Goal: Task Accomplishment & Management: Use online tool/utility

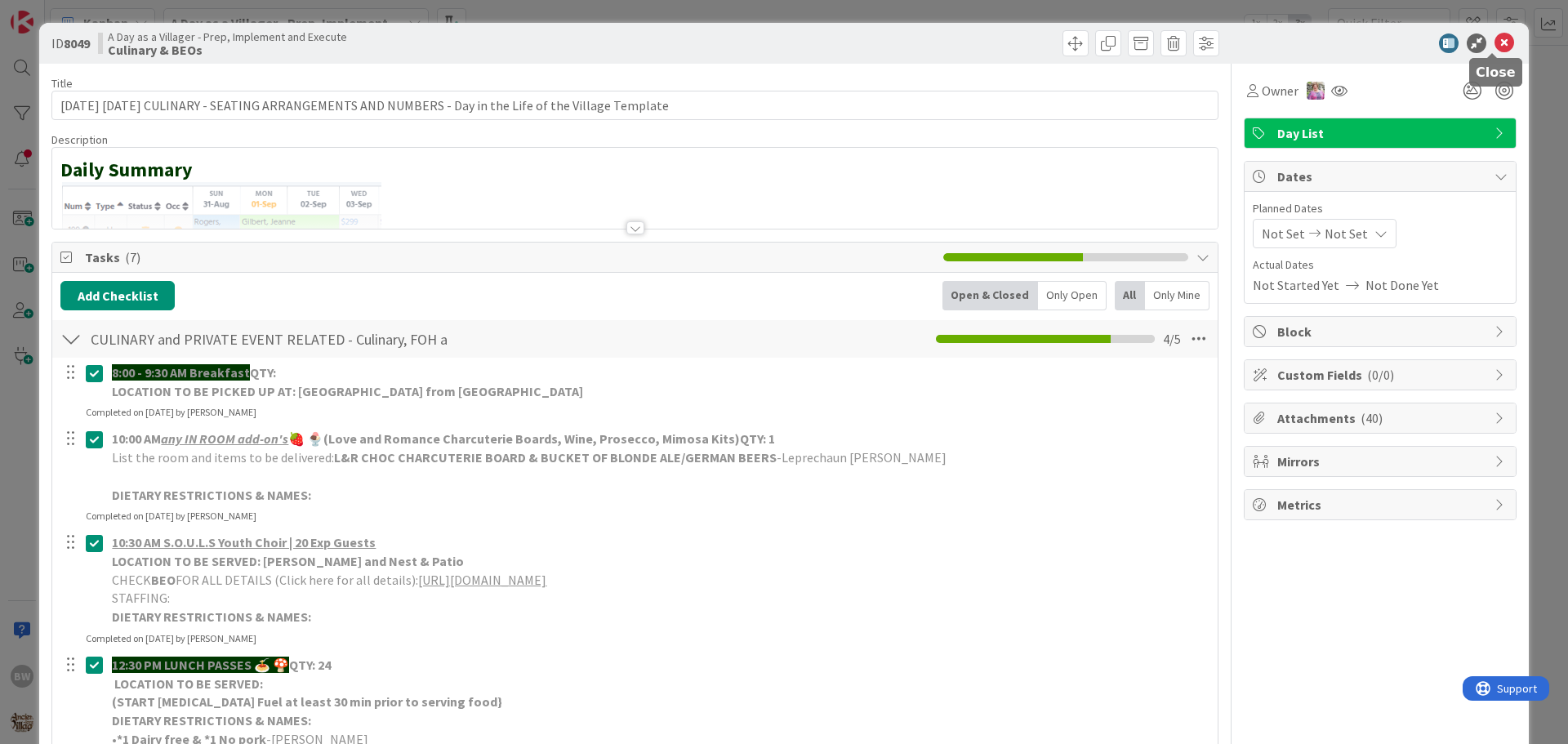
click at [1495, 47] on icon at bounding box center [1504, 43] width 19 height 19
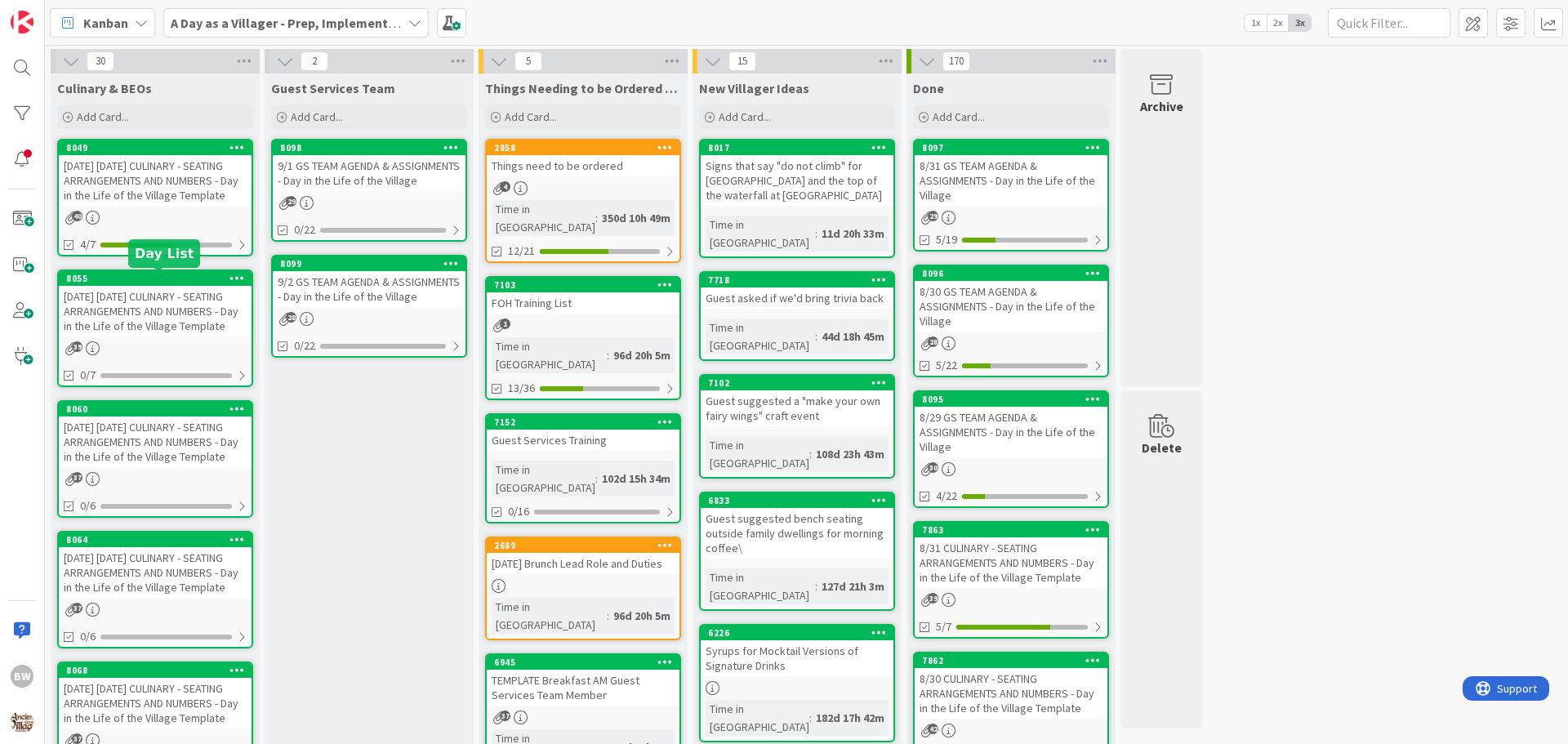
click at [167, 282] on div "8055" at bounding box center [158, 278] width 185 height 12
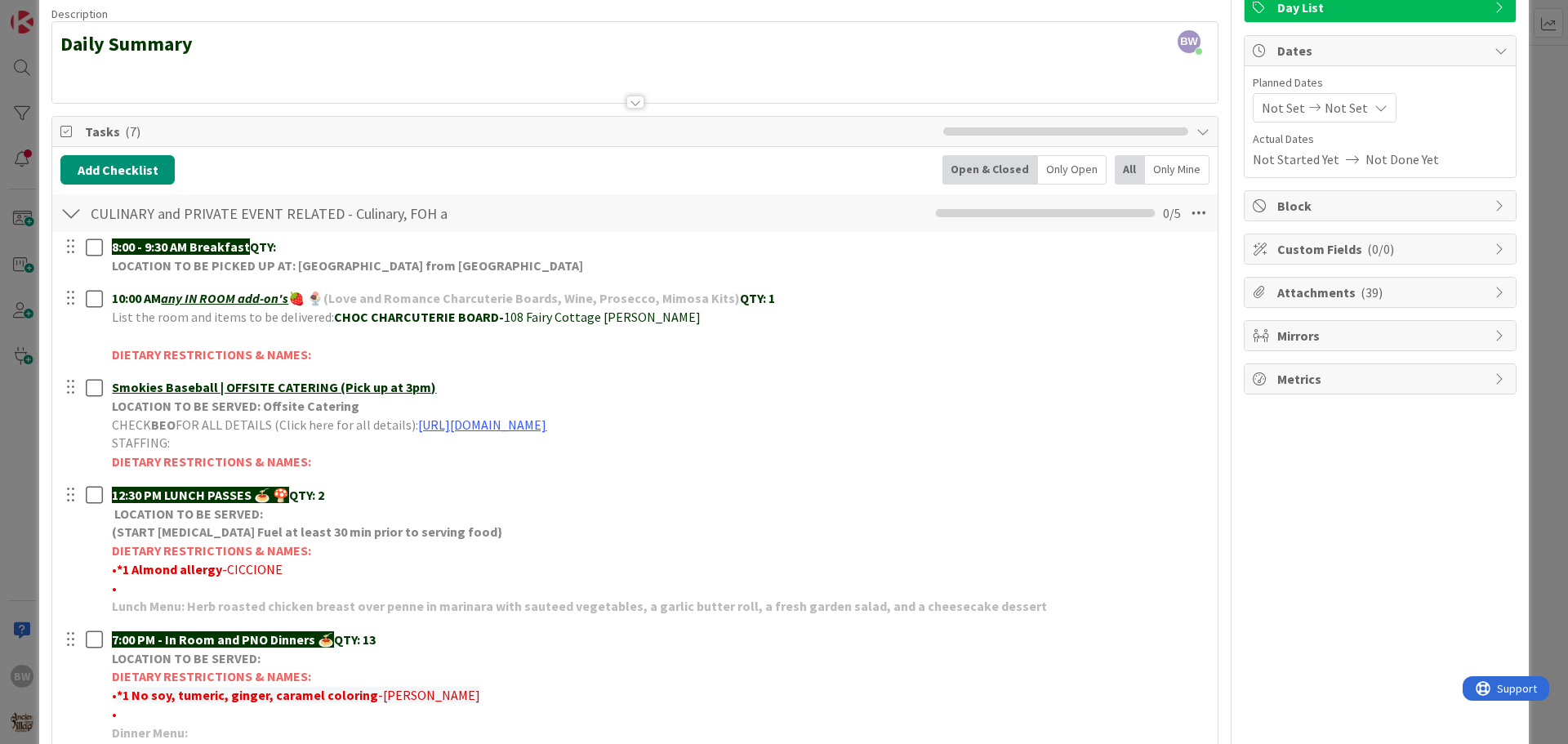
scroll to position [81, 0]
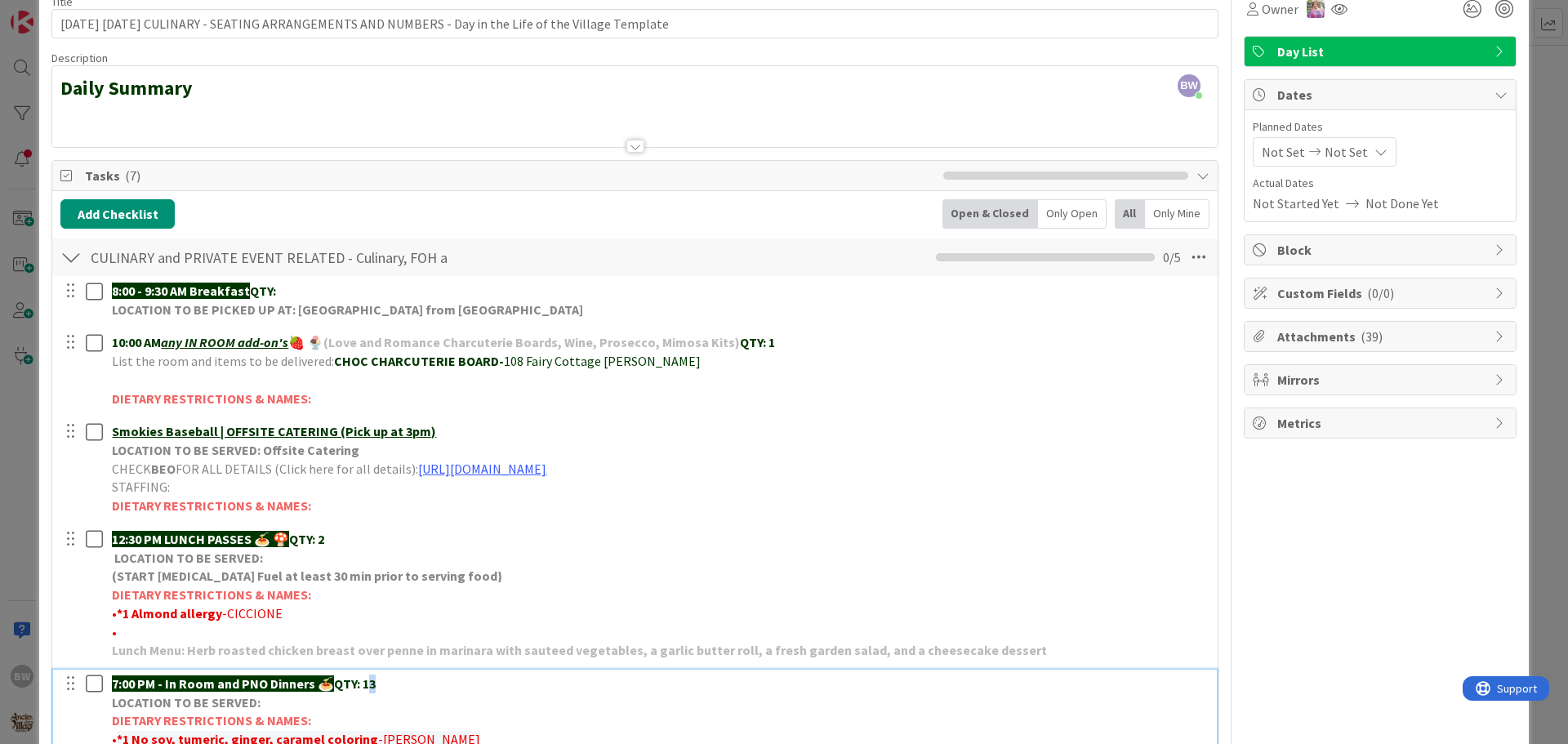
click at [374, 685] on strong "QTY: 13" at bounding box center [355, 684] width 42 height 16
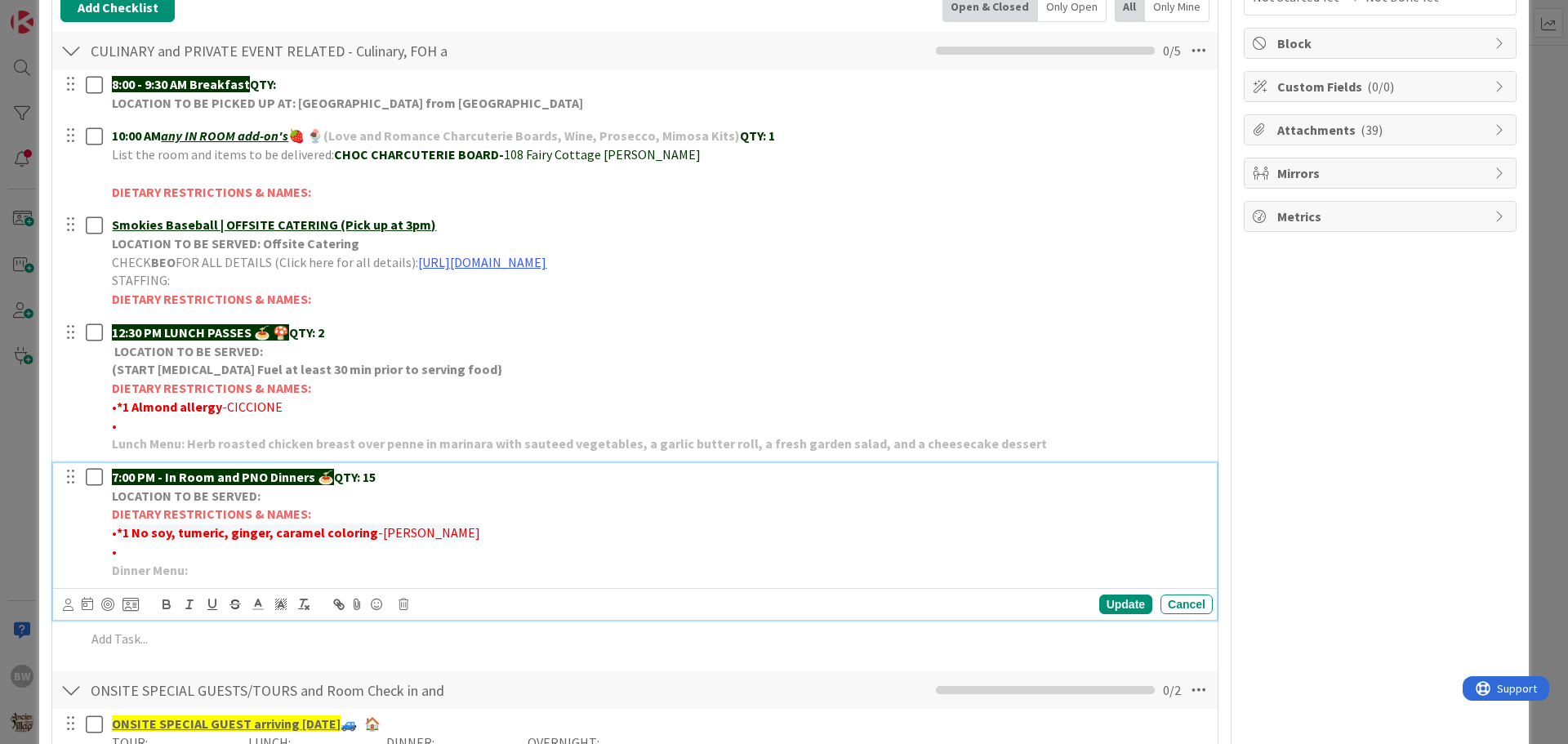
scroll to position [408, 0]
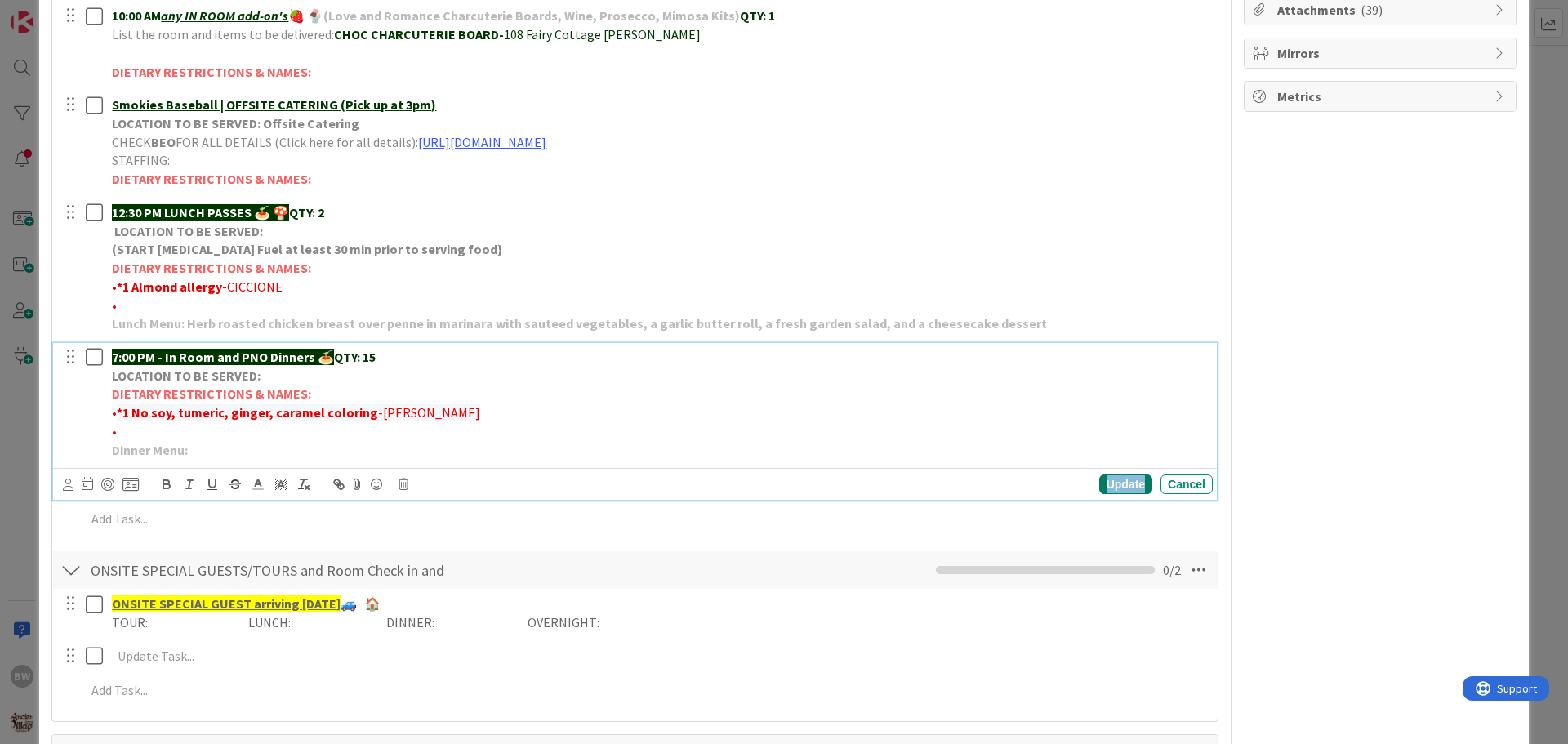
click at [1110, 485] on div "Update" at bounding box center [1126, 484] width 53 height 19
click at [399, 357] on p "7:00 PM - In Room and PNO Dinners 🍝 QTY: 15" at bounding box center [659, 357] width 1095 height 19
click at [284, 375] on p "LOCATION TO BE SERVED:" at bounding box center [659, 376] width 1095 height 19
click at [266, 375] on p "LOCATION TO BE SERVED:" at bounding box center [659, 376] width 1095 height 19
click at [367, 374] on p "LOCATION TO BE SERVED: ([PERSON_NAME] (2)" at bounding box center [659, 376] width 1095 height 19
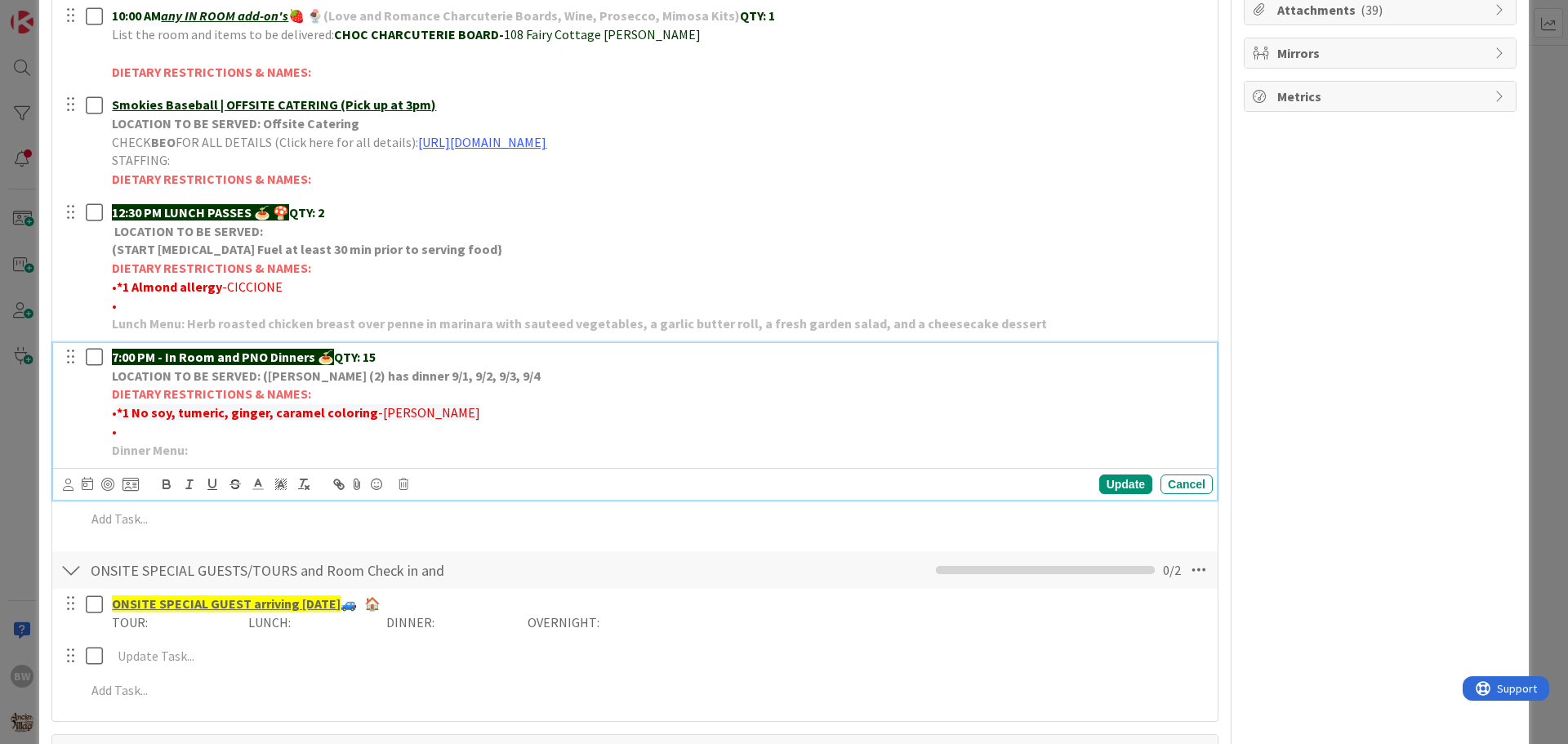
click at [265, 375] on strong "LOCATION TO BE SERVED: ([PERSON_NAME] (2) has dinner 9/1, 9/2, 9/3, 9/4" at bounding box center [326, 375] width 428 height 16
click at [576, 375] on p "LOCATION TO BE SERVED: (Influencer [PERSON_NAME] (2) has dinner 9/1, 9/2, 9/3, …" at bounding box center [659, 376] width 1095 height 19
drag, startPoint x: 583, startPoint y: 378, endPoint x: 260, endPoint y: 381, distance: 323.0
click at [260, 381] on p "LOCATION TO BE SERVED: (Influencer [PERSON_NAME] (2) has dinner 9/1, 9/2, 9/3, …" at bounding box center [659, 376] width 1095 height 19
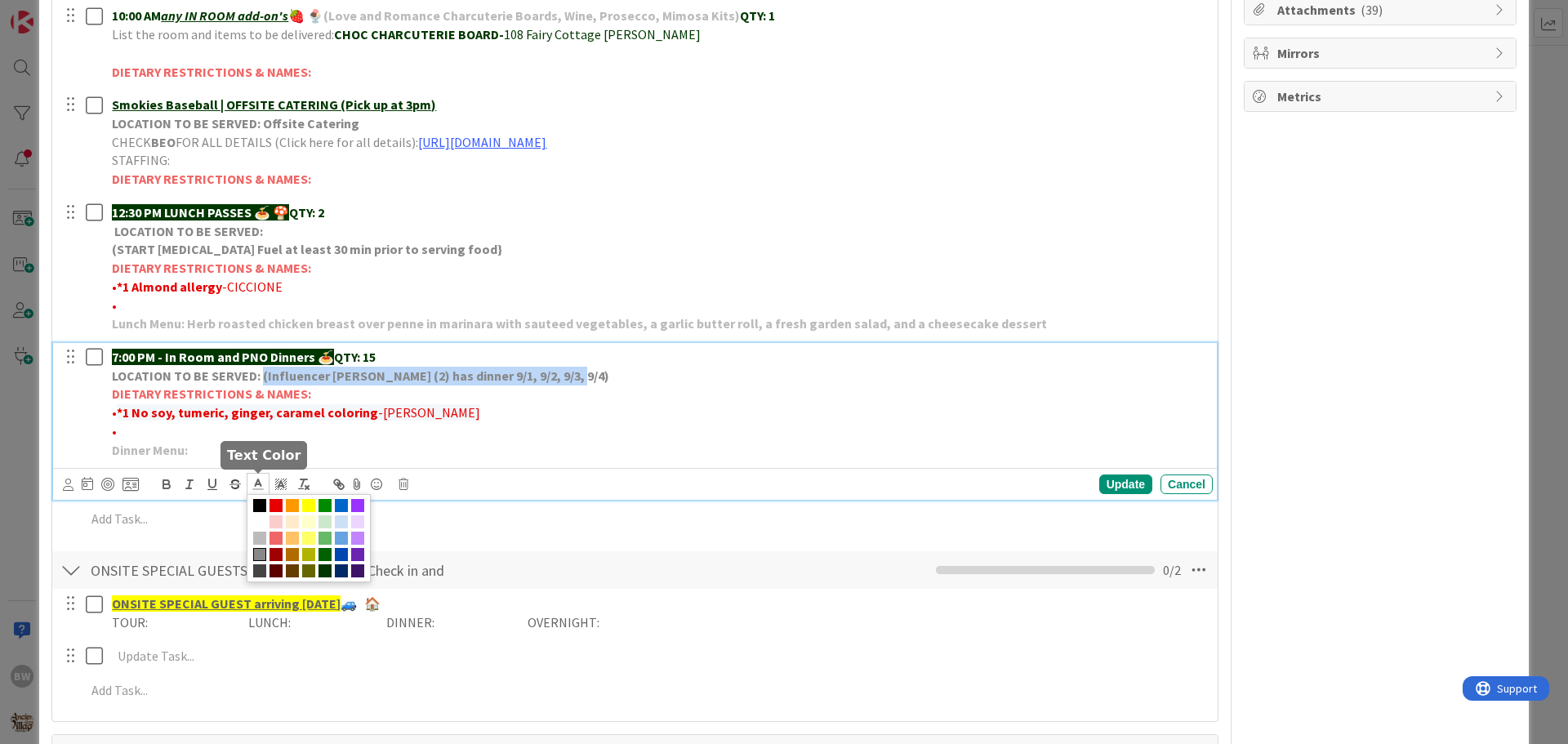
click at [261, 484] on icon at bounding box center [258, 484] width 15 height 15
click at [358, 555] on span at bounding box center [358, 554] width 13 height 13
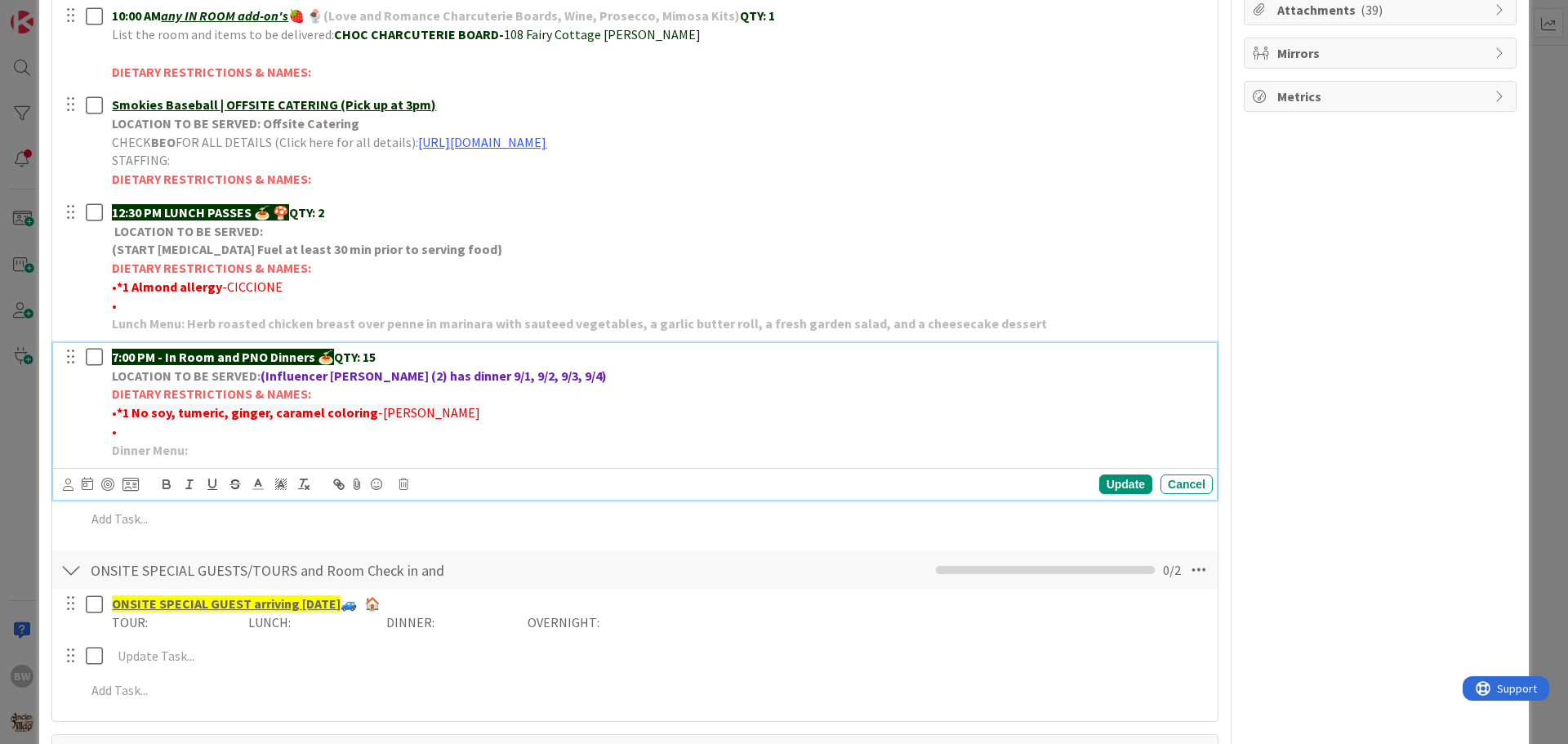
click at [480, 439] on p "•" at bounding box center [659, 431] width 1095 height 19
drag, startPoint x: 577, startPoint y: 380, endPoint x: 261, endPoint y: 370, distance: 316.2
click at [261, 370] on p "LOCATION TO BE SERVED: (Influencer [PERSON_NAME] (2) has dinner 9/1, 9/2, 9/3, …" at bounding box center [659, 376] width 1095 height 19
copy strong "(Influencer [PERSON_NAME] (2) has dinner 9/1, 9/2, 9/3, 9/4)"
click at [1112, 483] on div "Update" at bounding box center [1126, 484] width 53 height 19
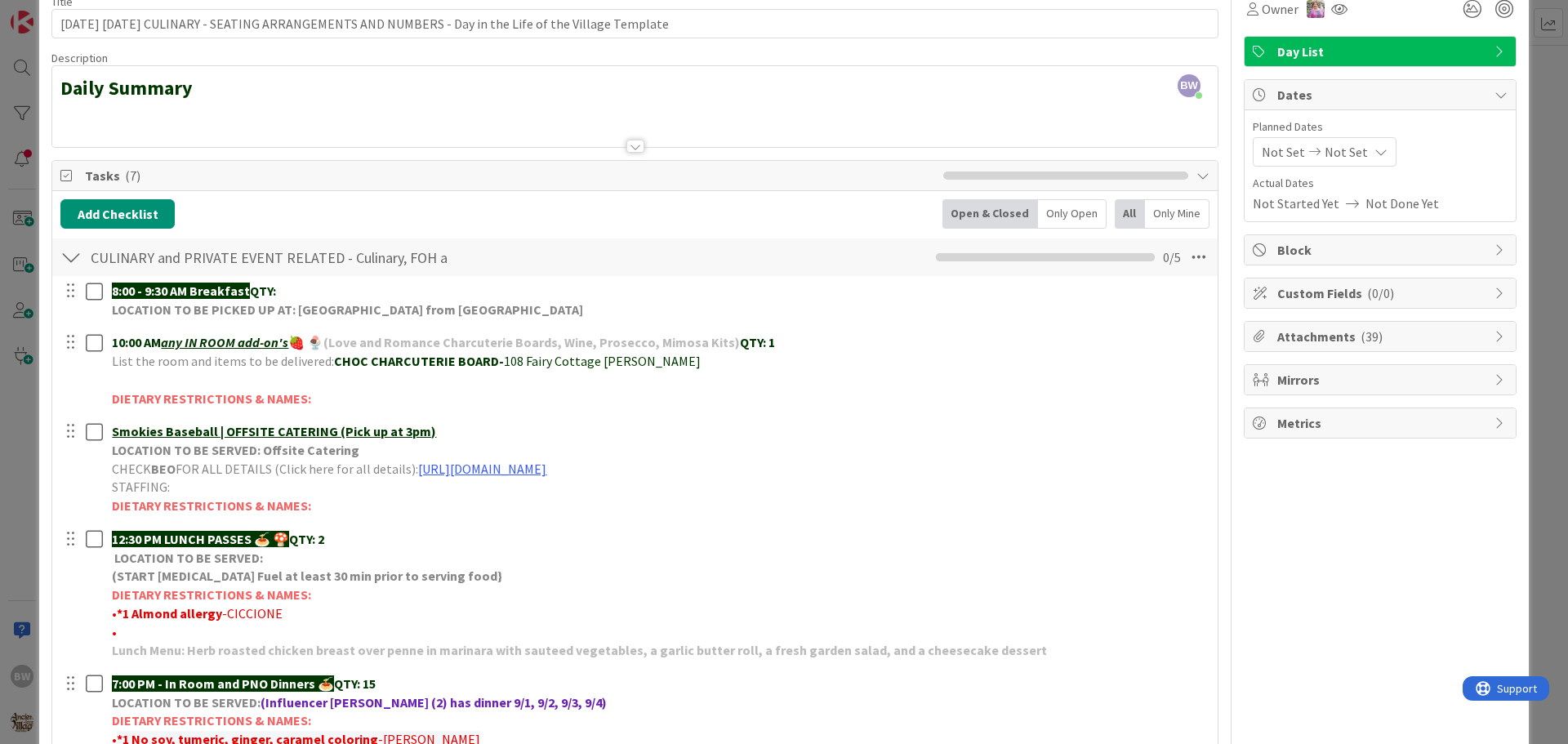
scroll to position [490, 0]
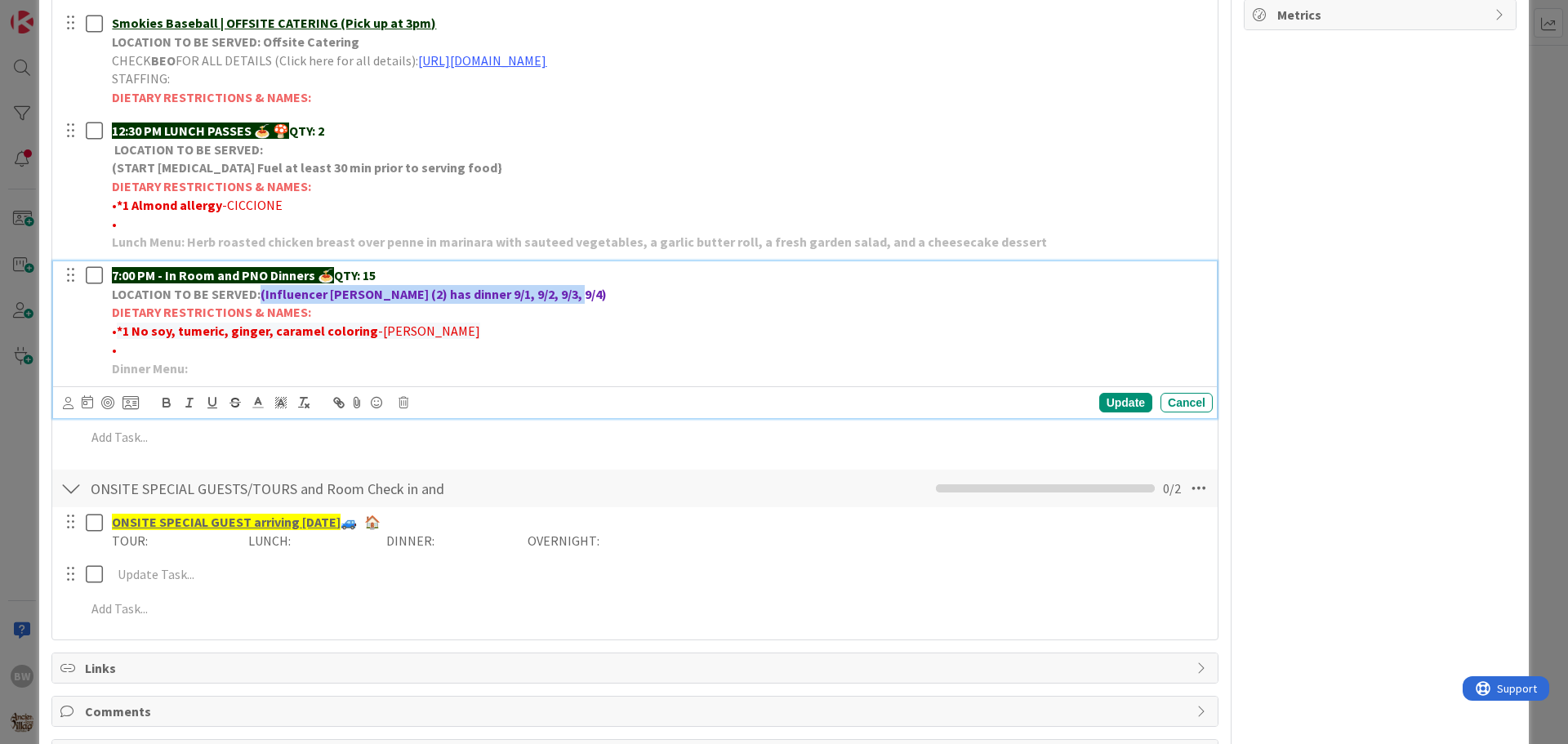
drag, startPoint x: 578, startPoint y: 296, endPoint x: 260, endPoint y: 290, distance: 318.1
click at [260, 290] on p "LOCATION TO BE SERVED: (Influencer [PERSON_NAME] (2) has dinner 9/1, 9/2, 9/3, …" at bounding box center [659, 294] width 1095 height 19
copy strong "(Influencer [PERSON_NAME] (2) has dinner 9/1, 9/2, 9/3, 9/4)"
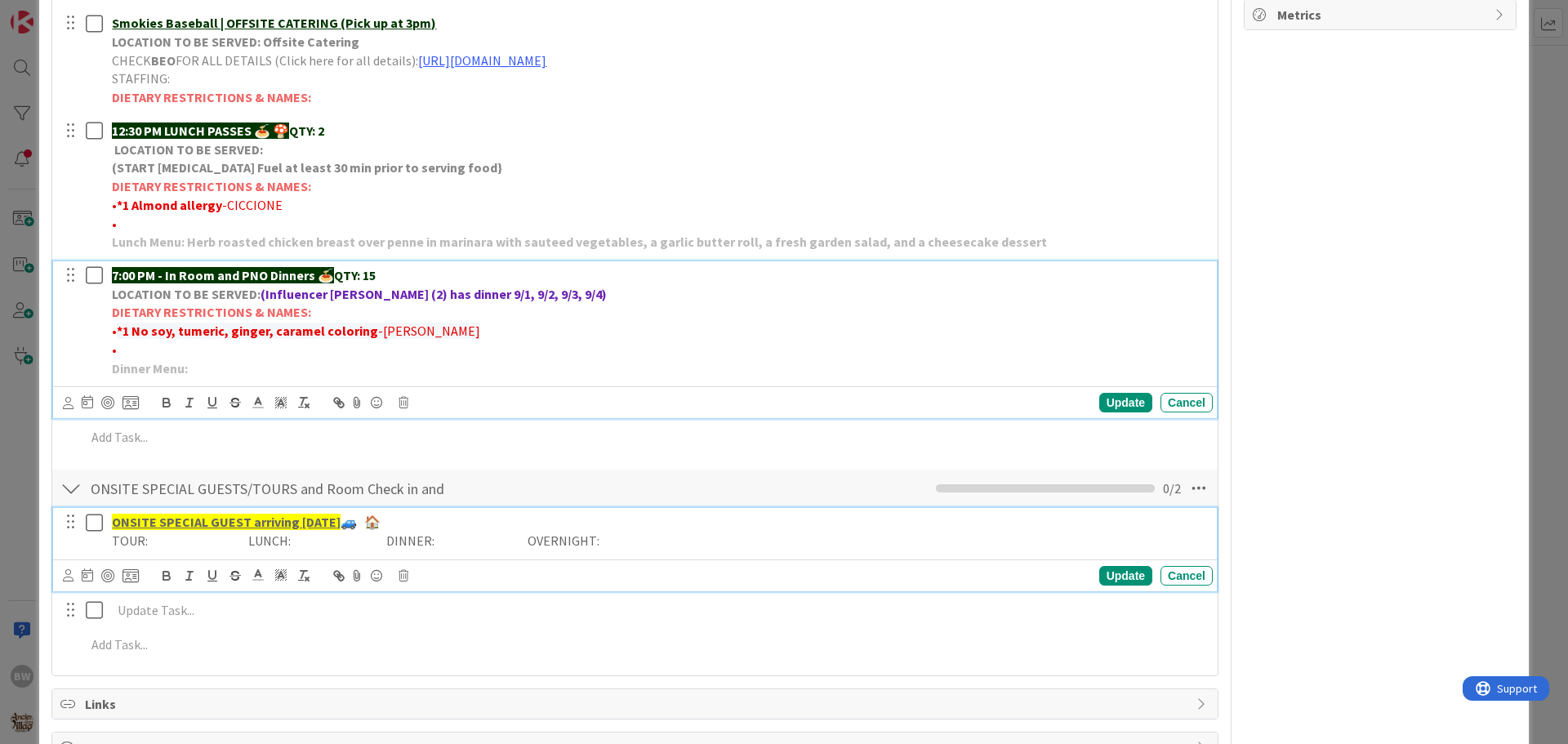
click at [476, 537] on p "TOUR: LUNCH: DINNER: OVERNIGHT:" at bounding box center [659, 540] width 1095 height 19
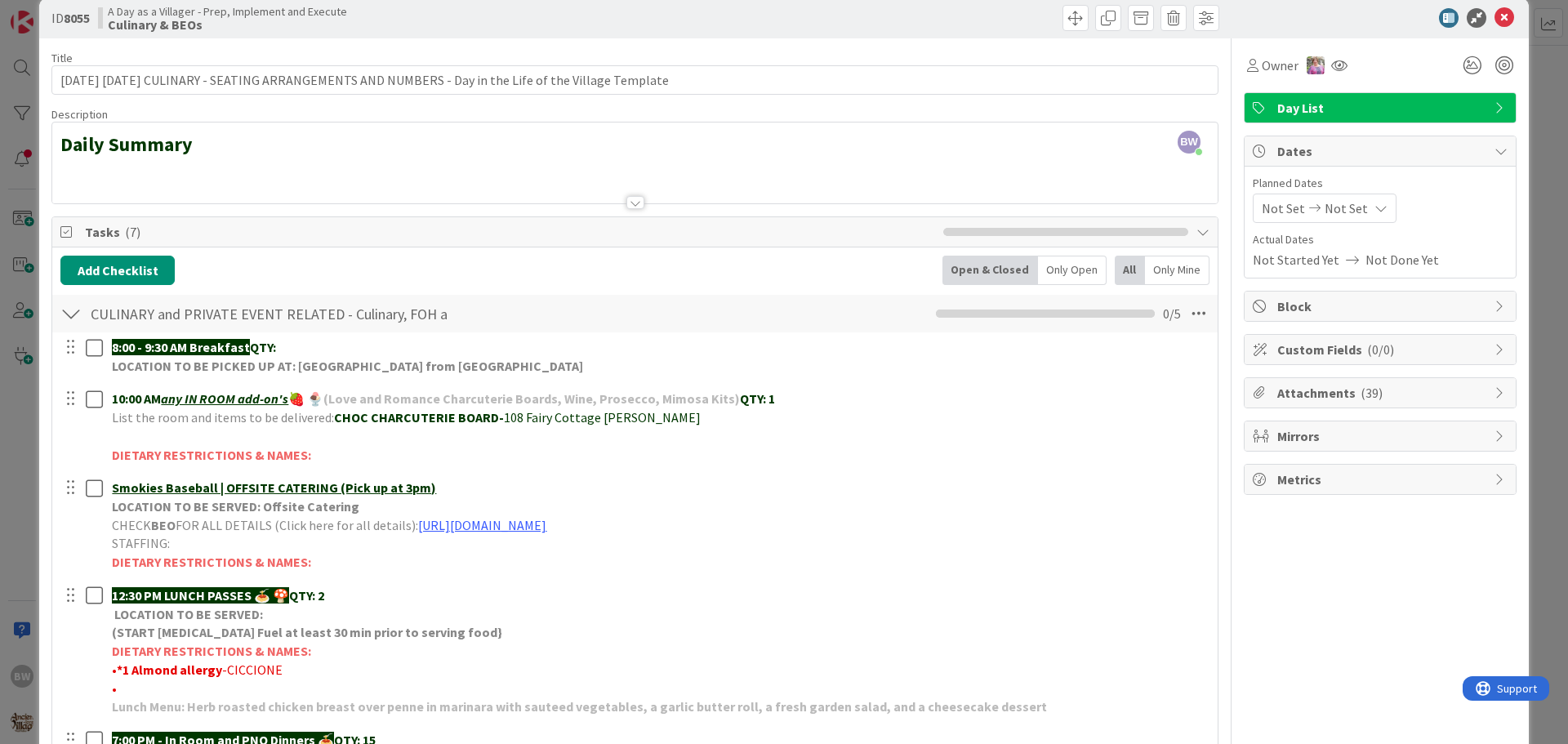
scroll to position [0, 0]
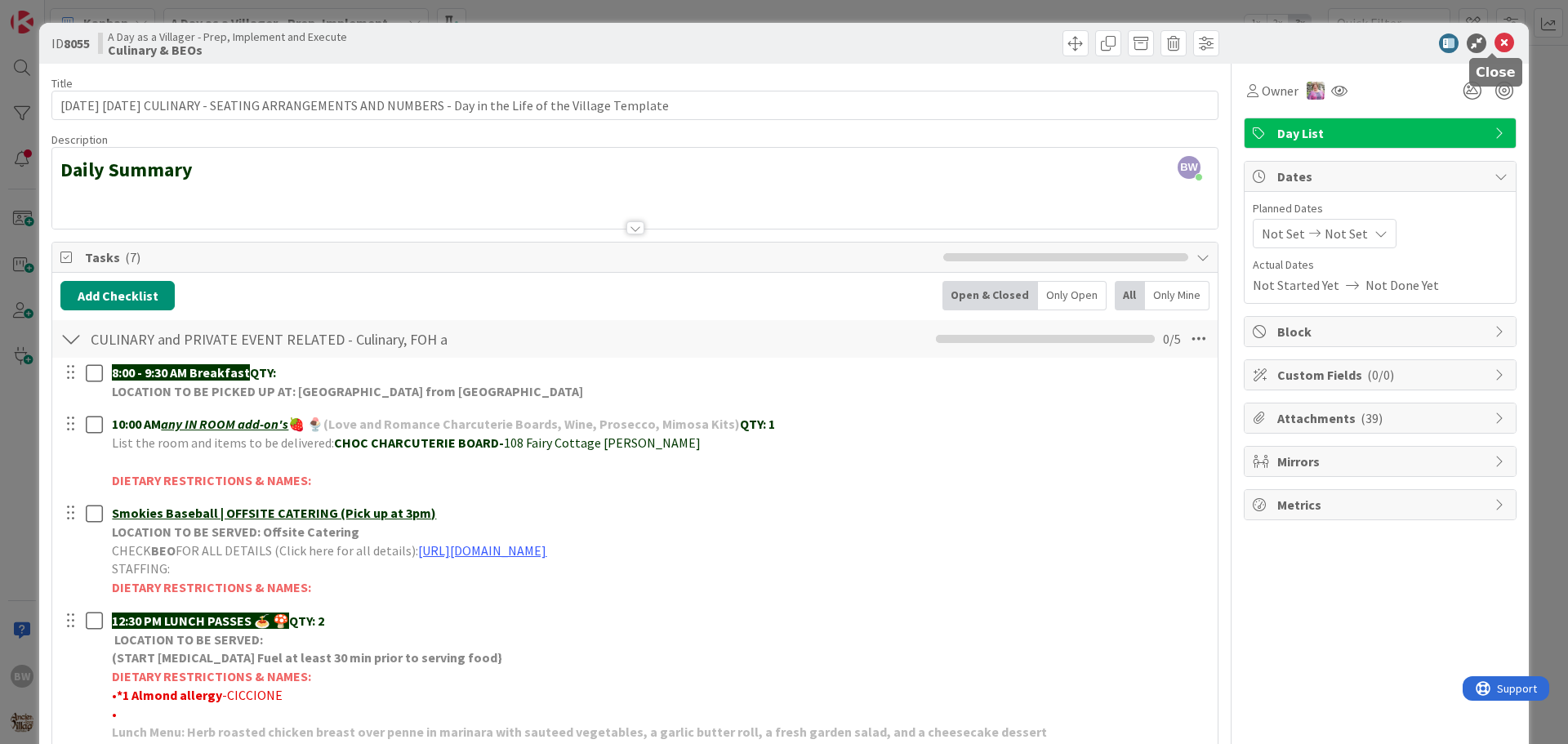
click at [1495, 39] on icon at bounding box center [1504, 43] width 19 height 19
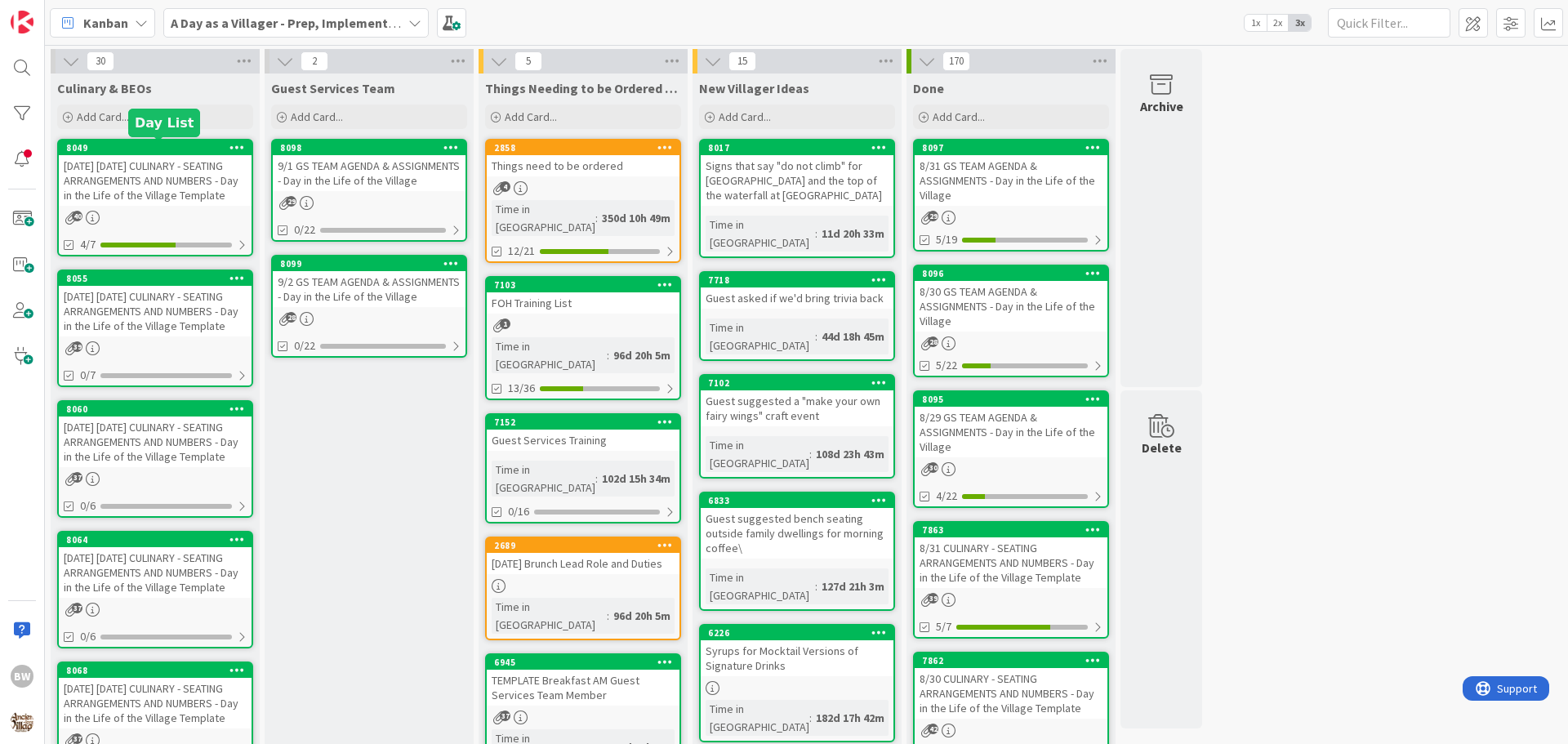
click at [144, 150] on div "8049" at bounding box center [158, 148] width 185 height 12
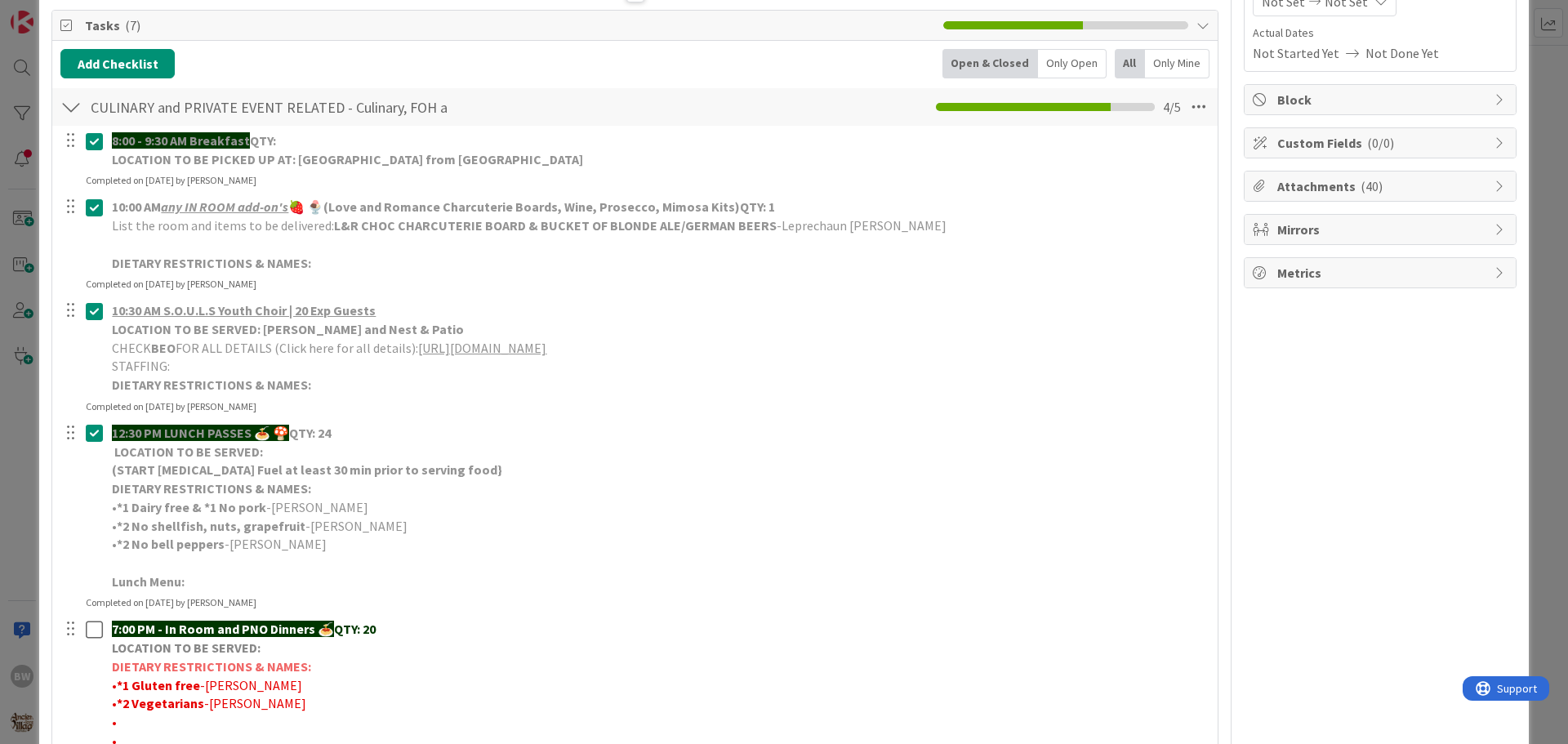
scroll to position [327, 0]
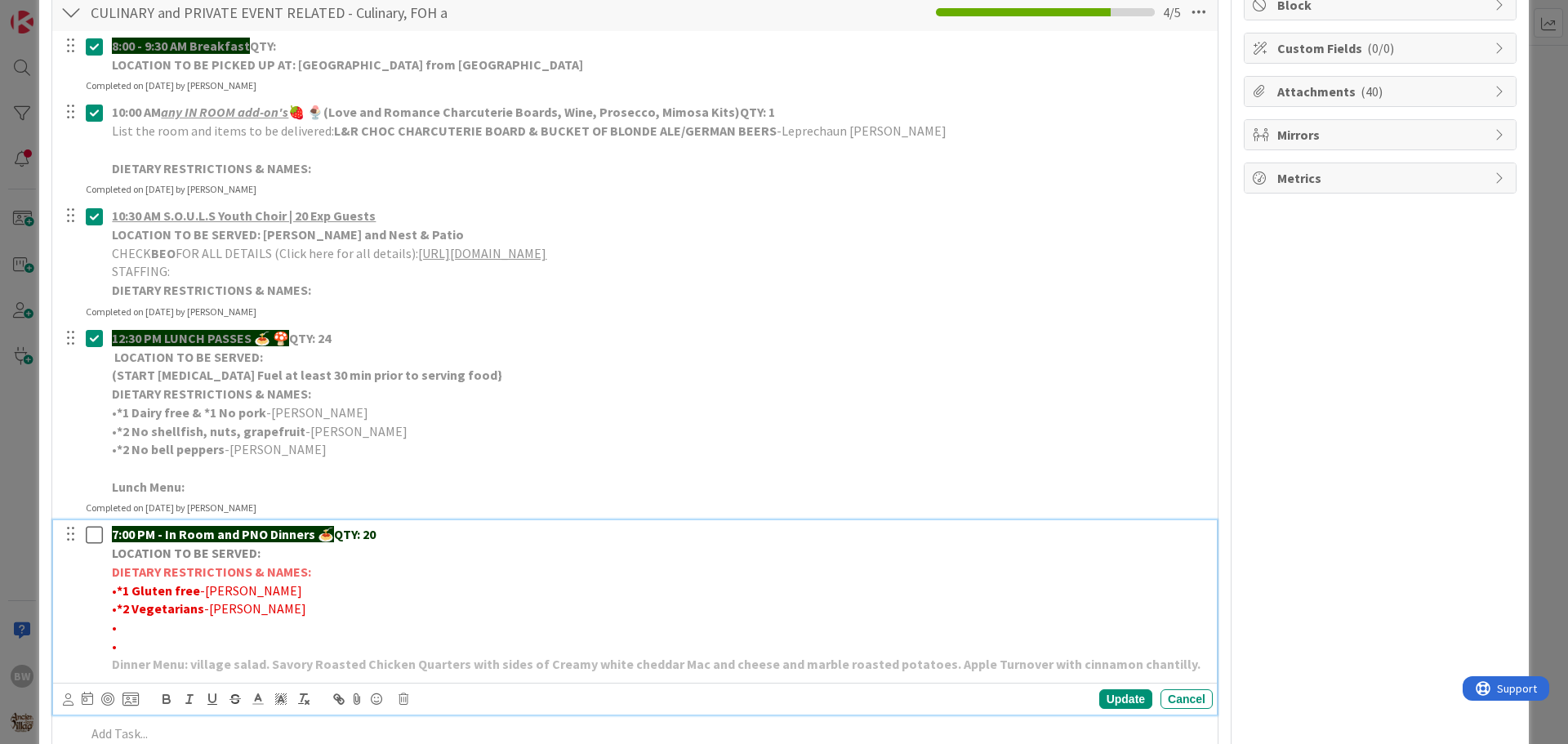
click at [267, 553] on p "LOCATION TO BE SERVED:" at bounding box center [659, 553] width 1095 height 19
click at [1100, 696] on div "Update" at bounding box center [1126, 698] width 53 height 19
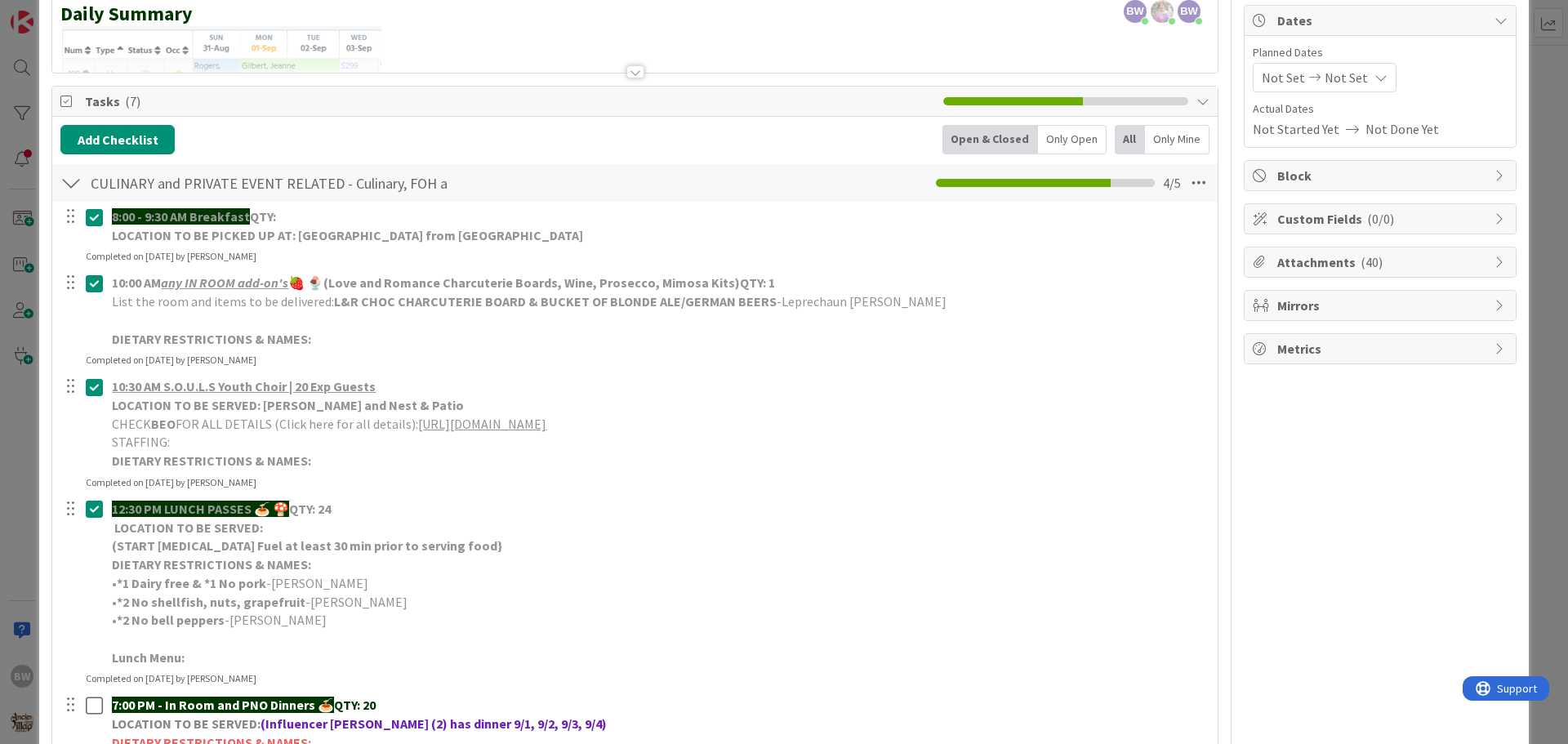
scroll to position [0, 0]
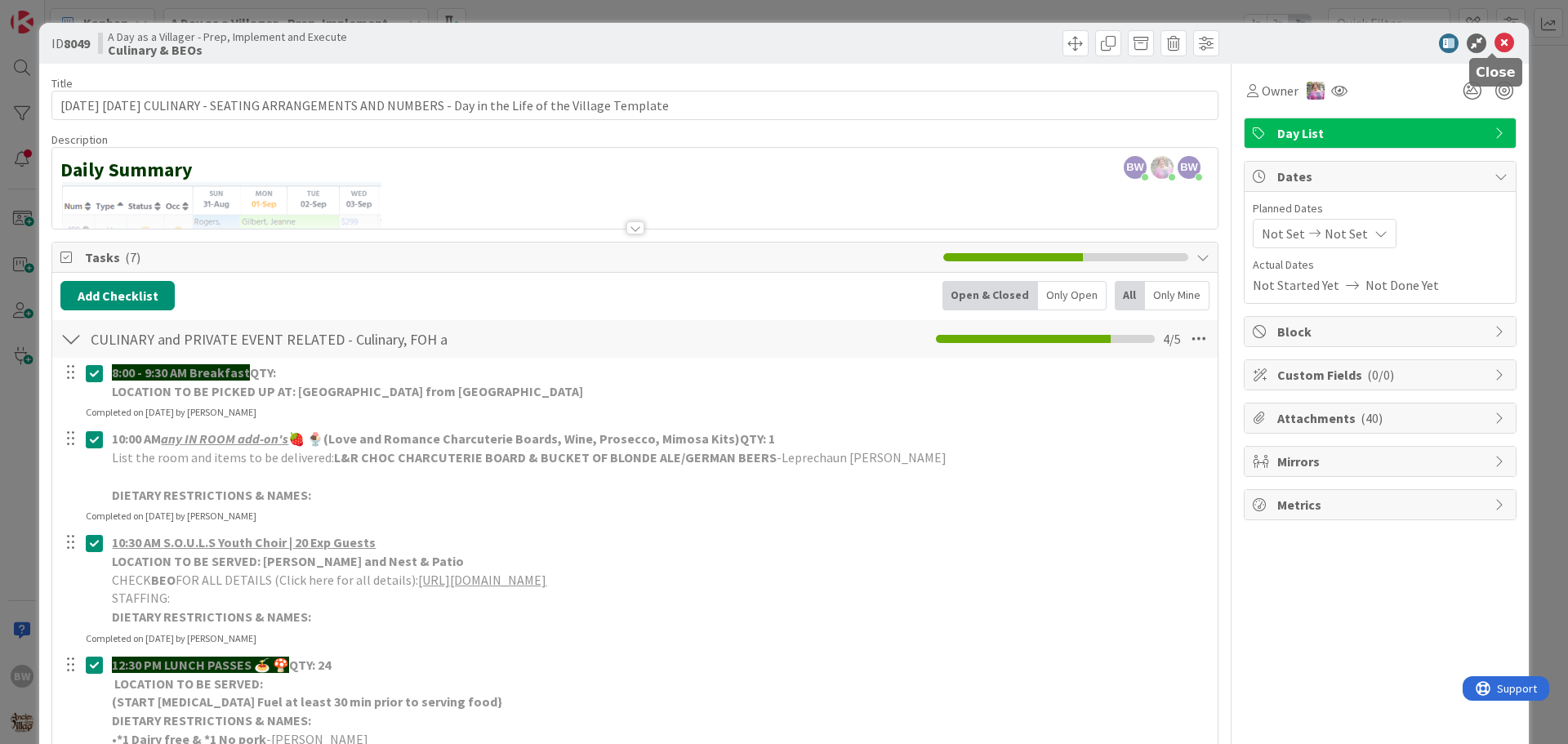
click at [1500, 41] on icon at bounding box center [1504, 43] width 19 height 19
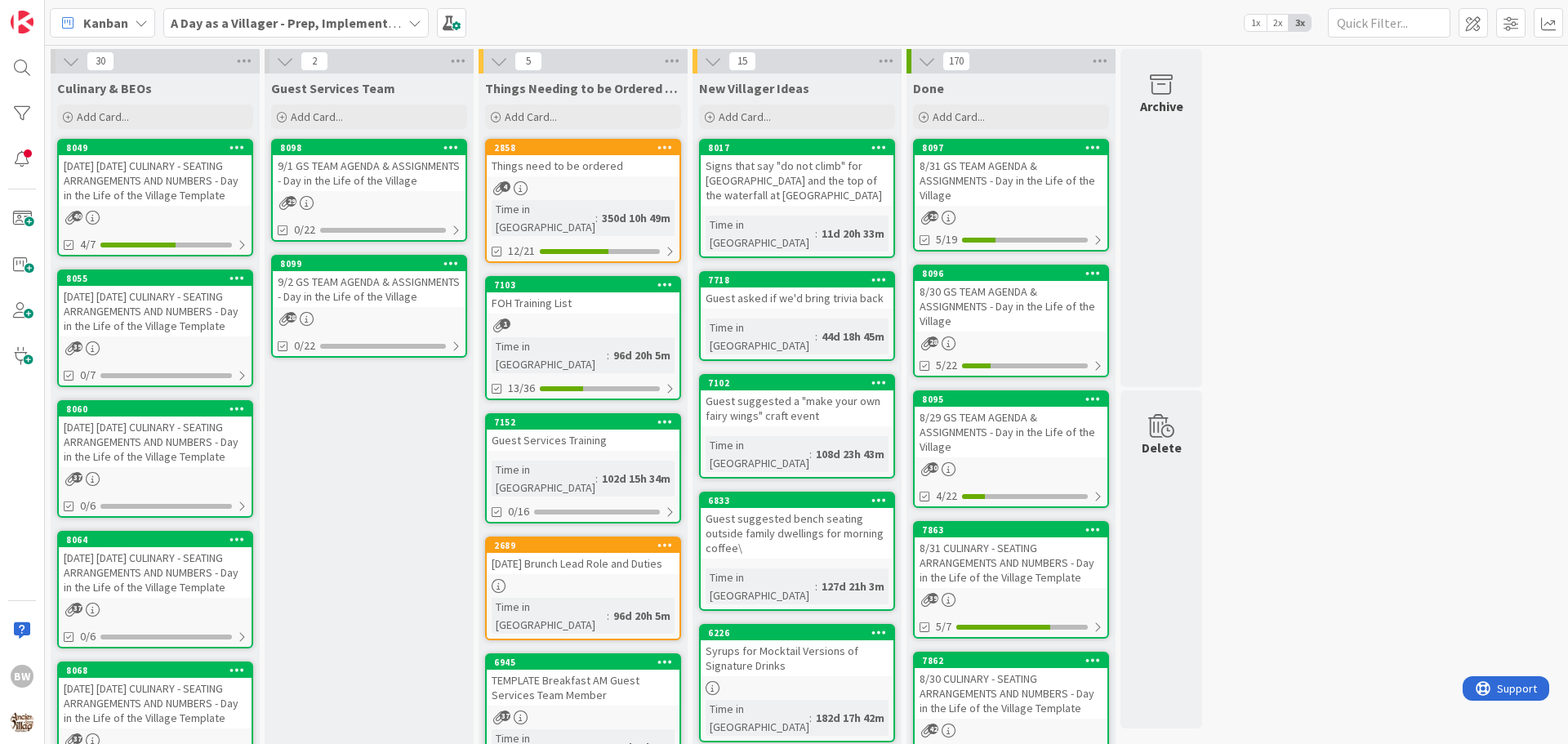
click at [144, 414] on div "8060" at bounding box center [154, 409] width 193 height 15
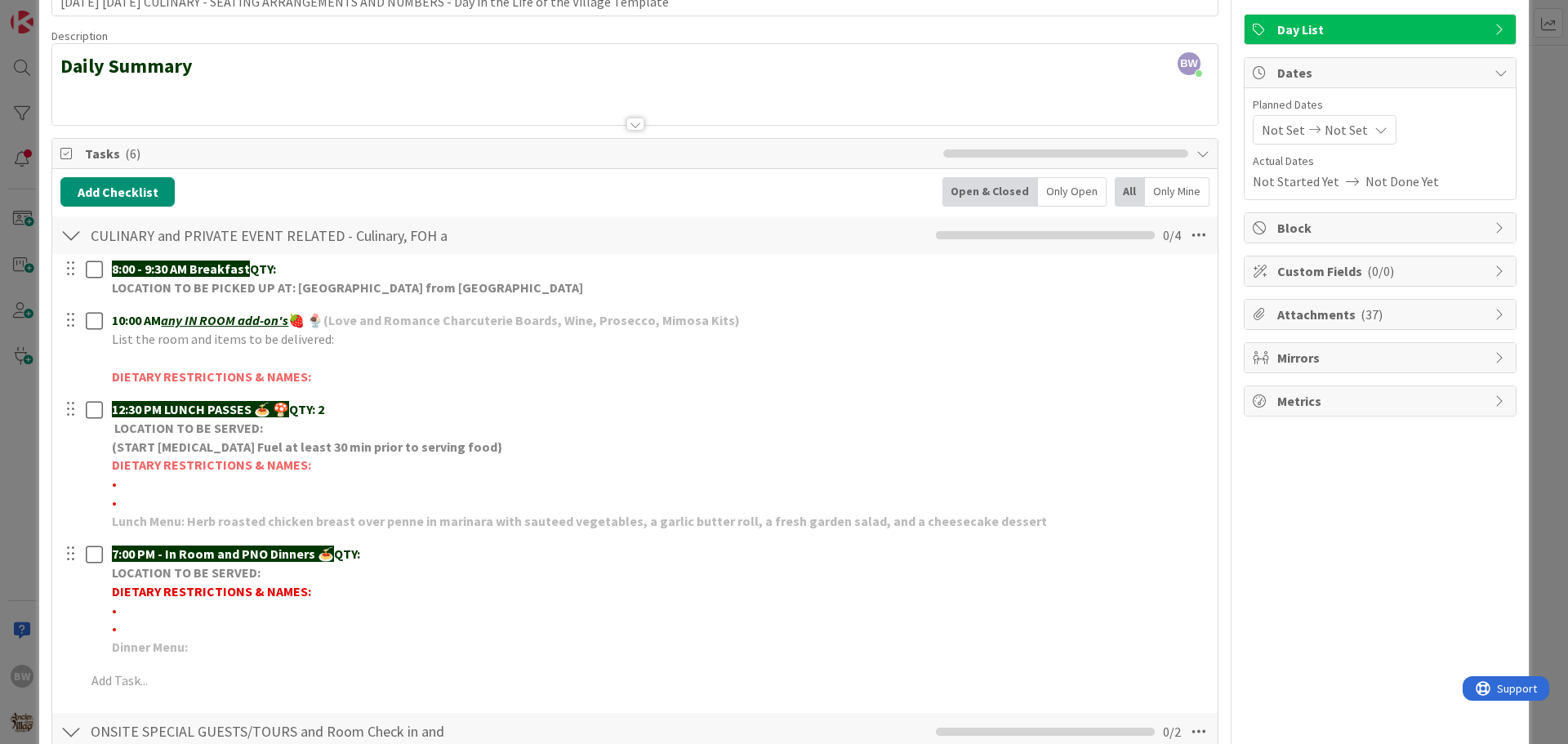
scroll to position [245, 0]
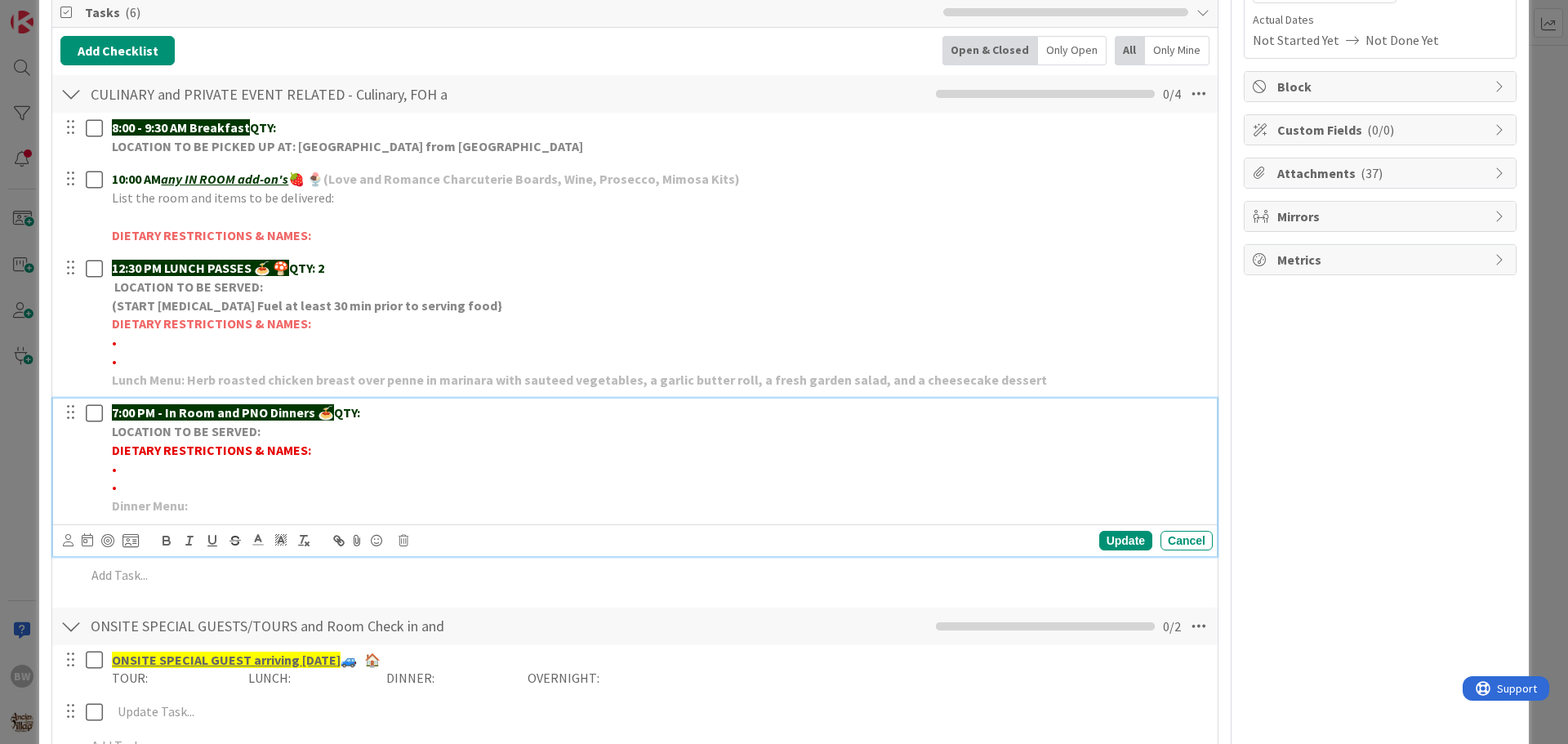
click at [268, 434] on p "LOCATION TO BE SERVED:" at bounding box center [659, 431] width 1095 height 19
click at [1110, 542] on div "Update" at bounding box center [1126, 540] width 53 height 19
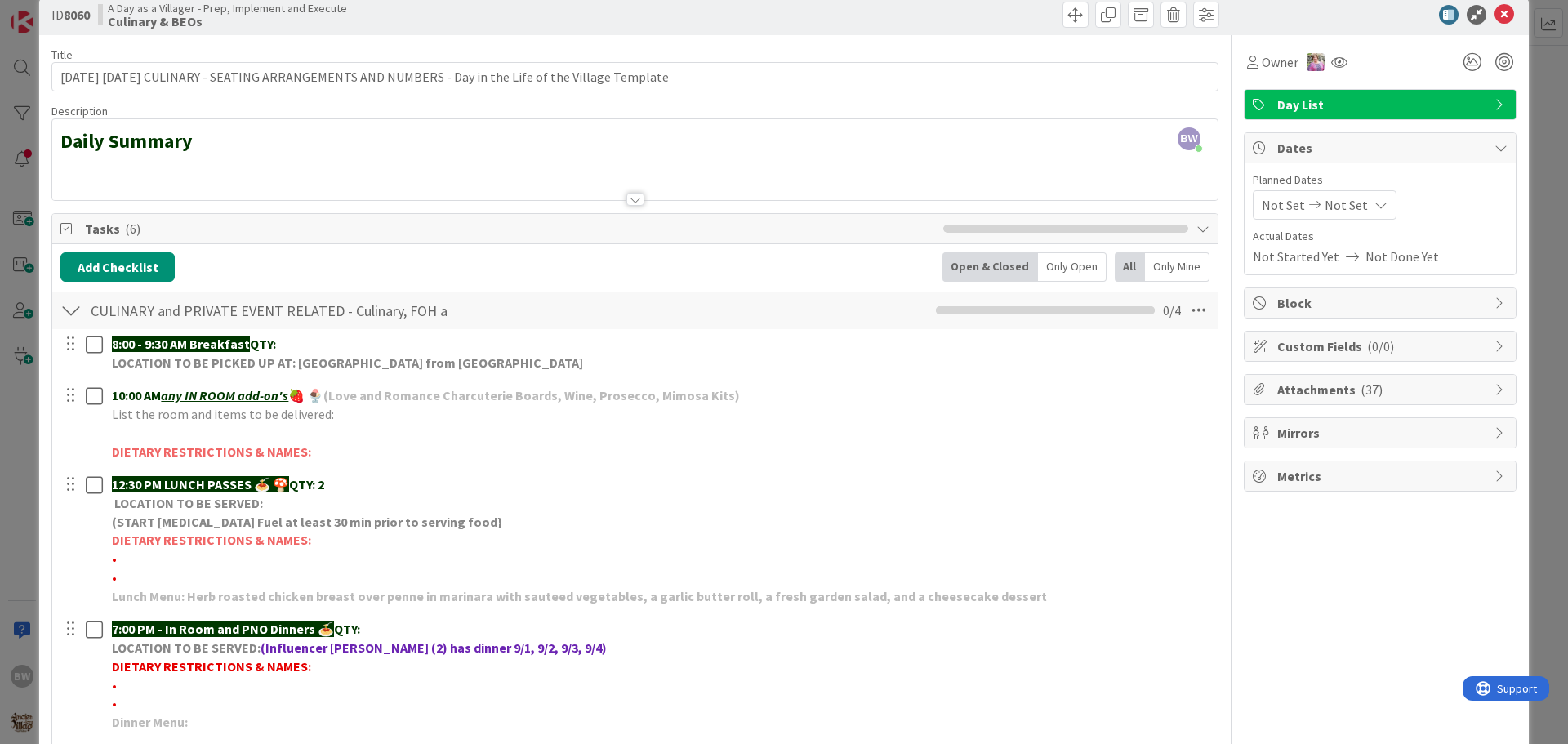
scroll to position [0, 0]
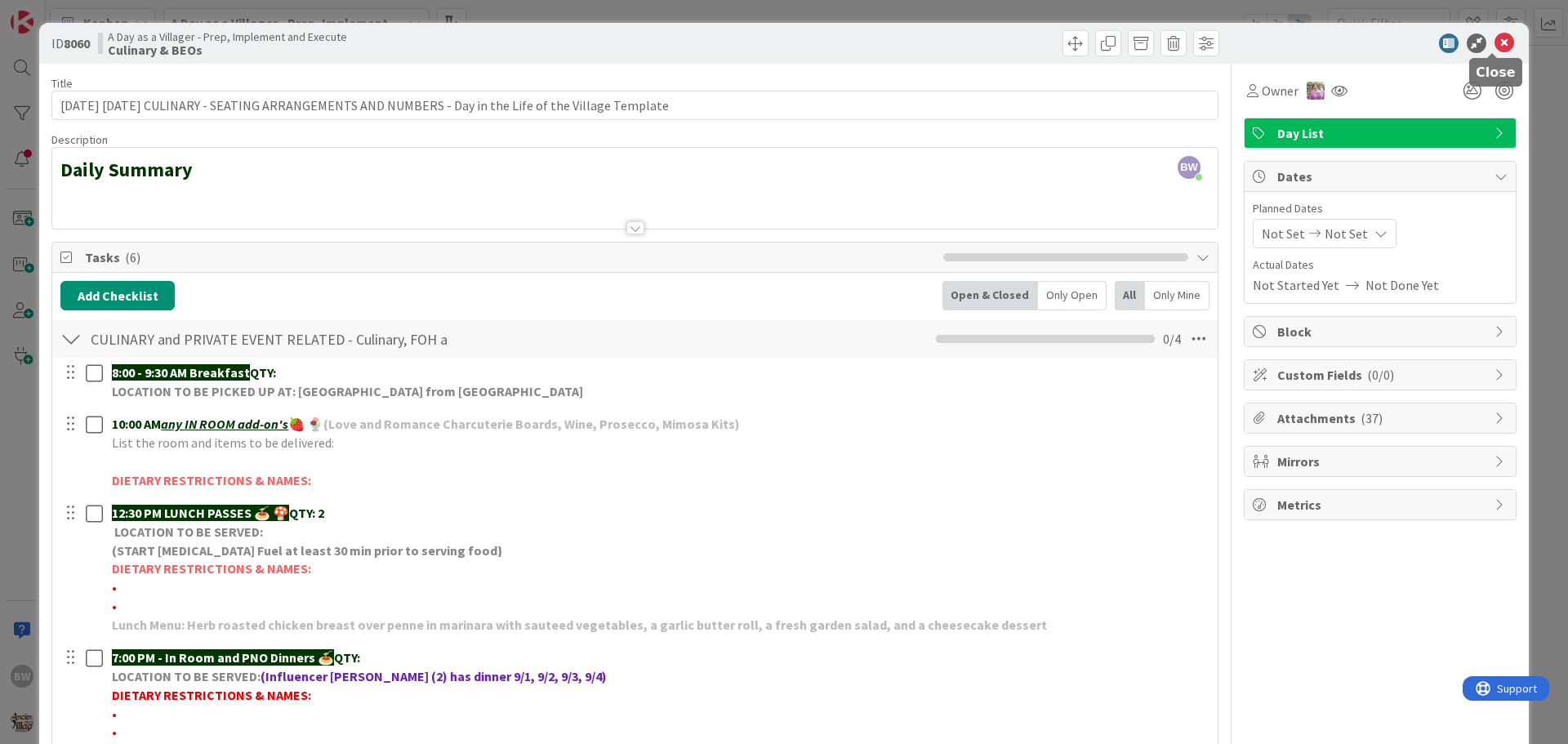
click at [1495, 43] on icon at bounding box center [1504, 43] width 19 height 19
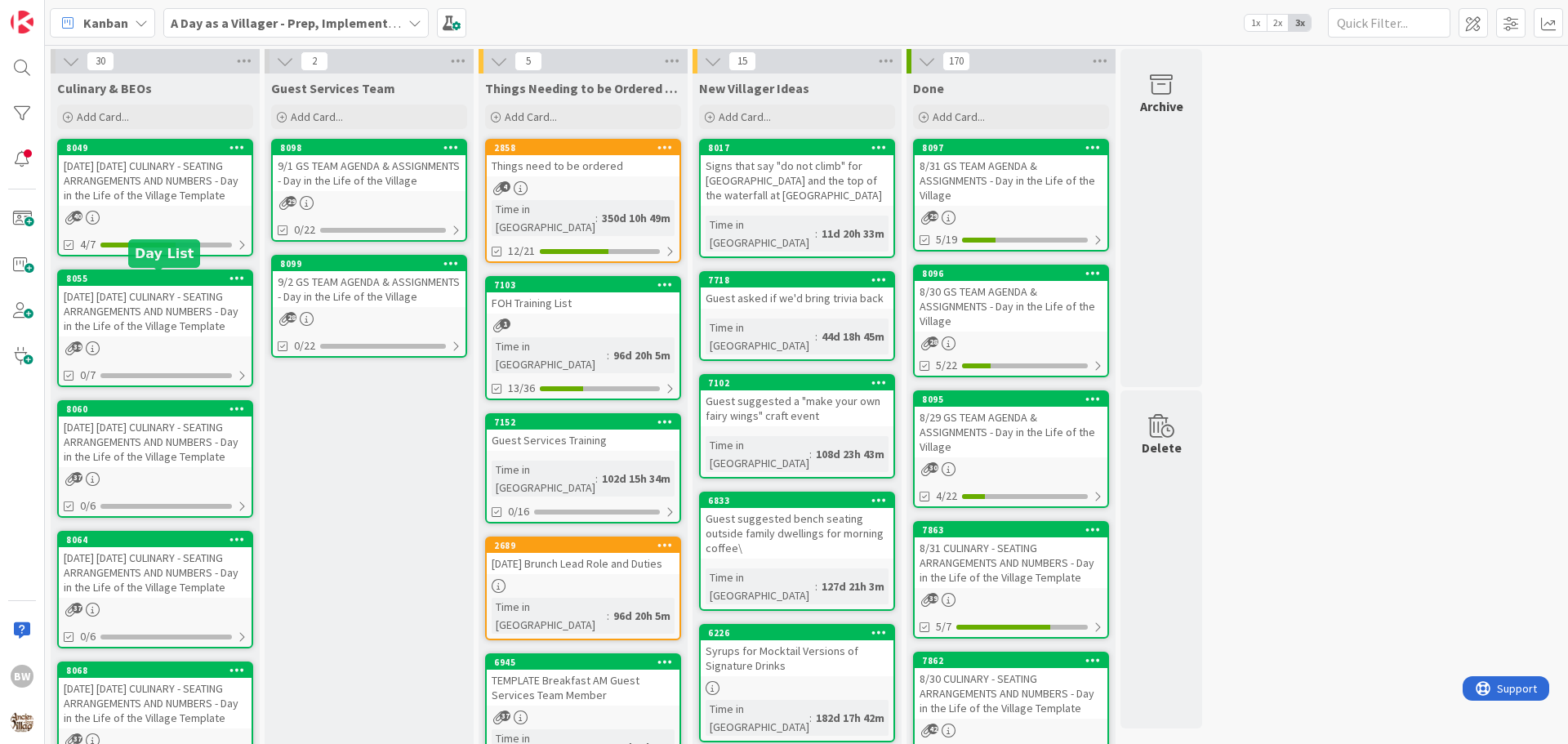
click at [132, 282] on div "8055" at bounding box center [158, 278] width 185 height 12
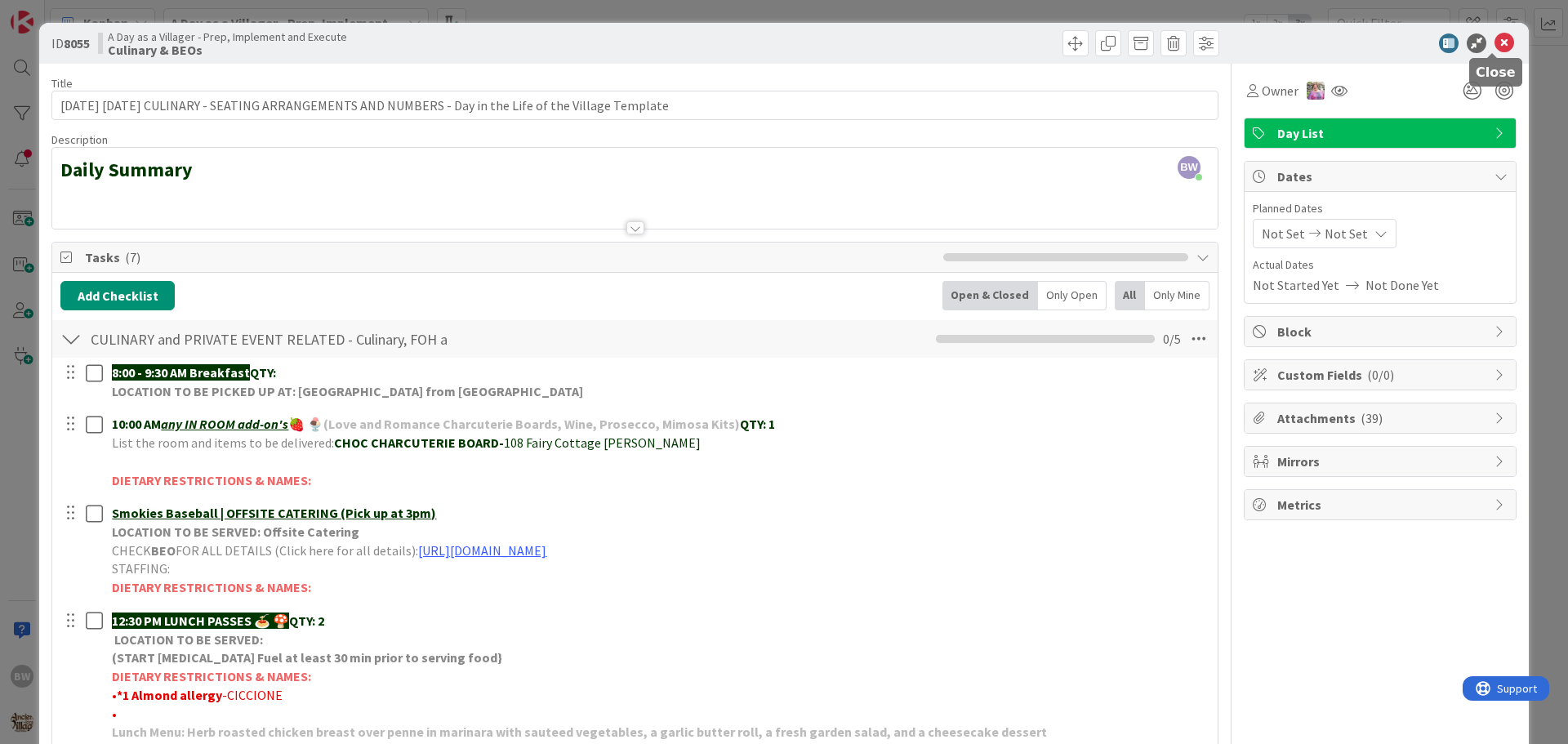
click at [1495, 44] on icon at bounding box center [1504, 43] width 19 height 19
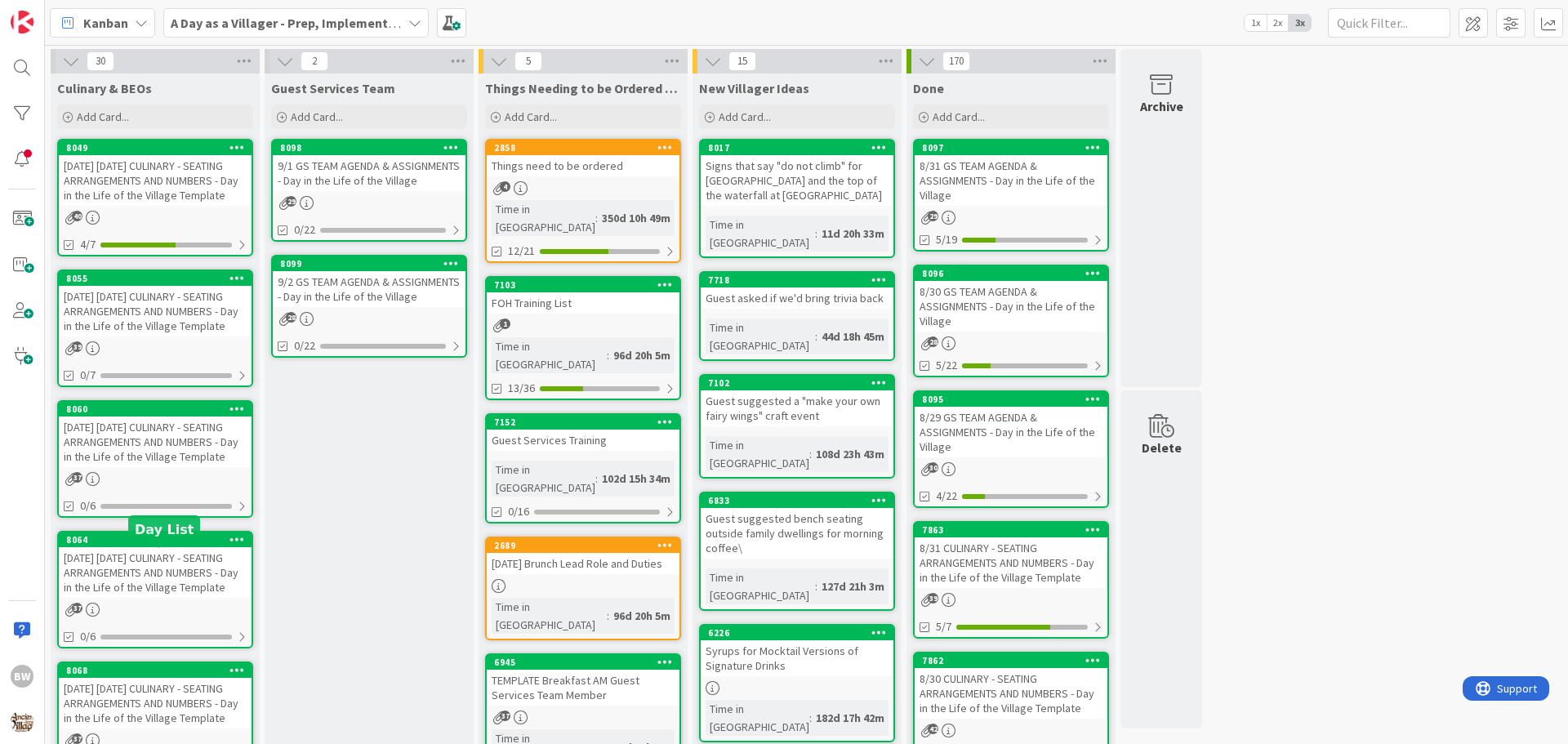
click at [152, 545] on div "8064" at bounding box center [158, 540] width 185 height 12
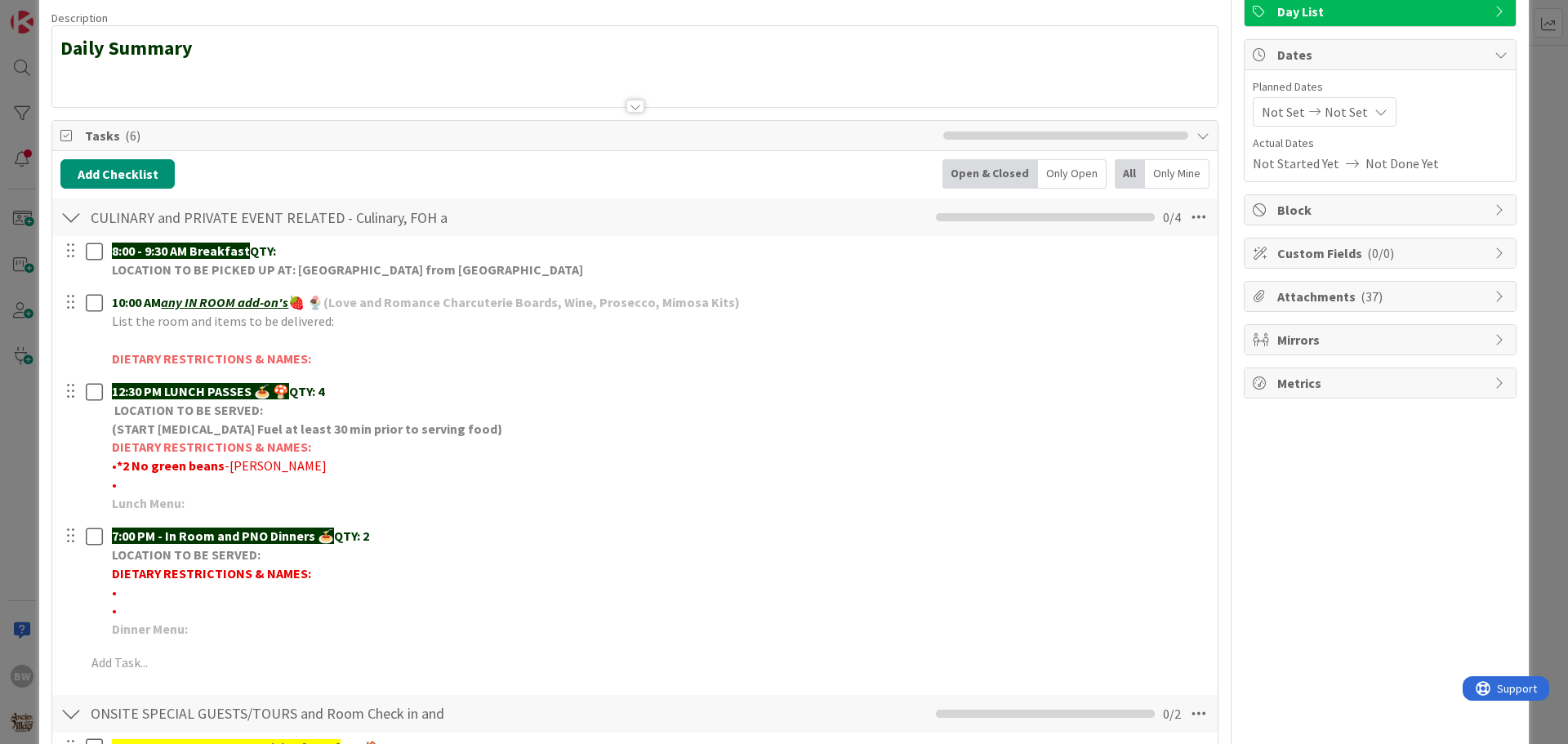
scroll to position [245, 0]
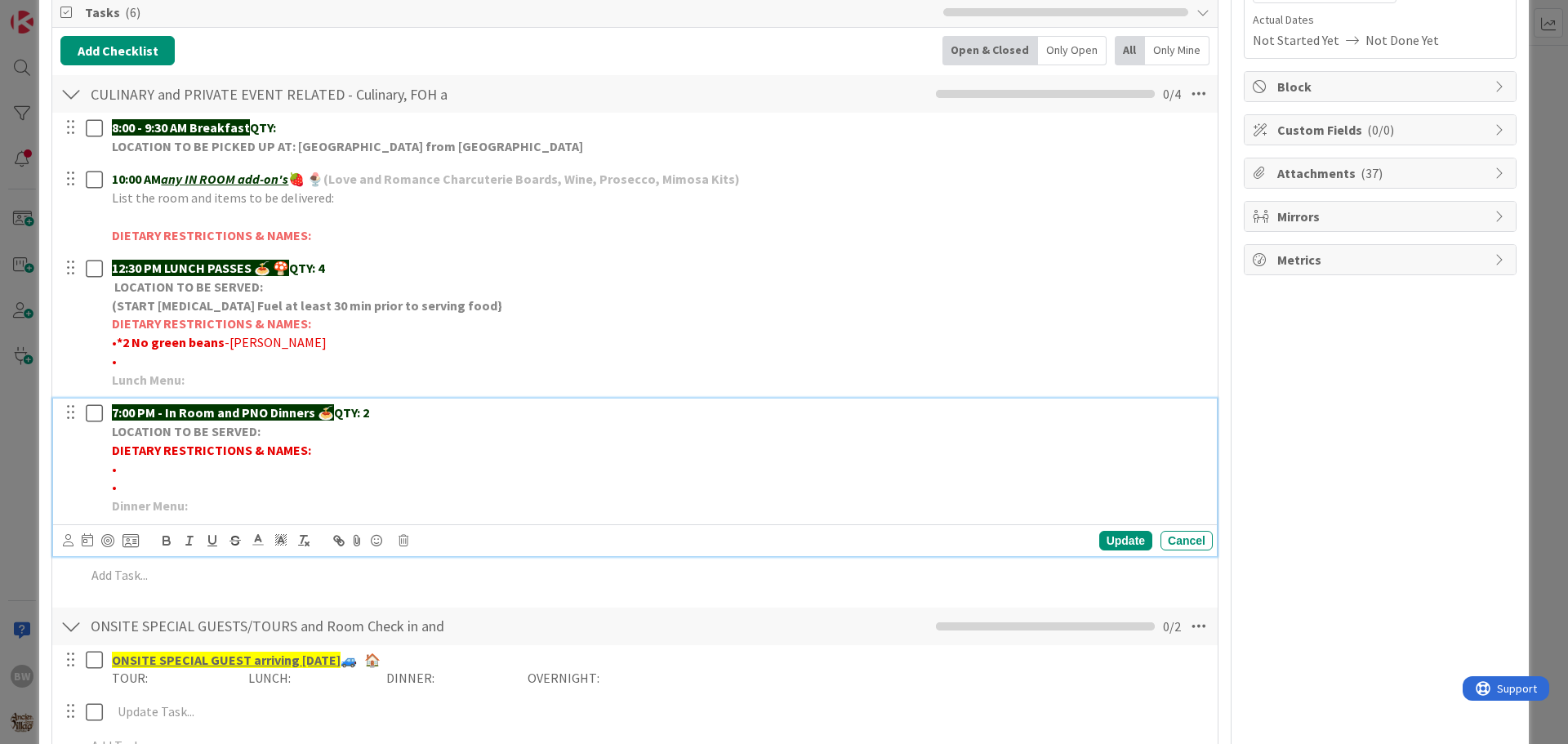
click at [259, 429] on strong "LOCATION TO BE SERVED:" at bounding box center [186, 431] width 149 height 16
click at [1110, 540] on div "Update" at bounding box center [1126, 540] width 53 height 19
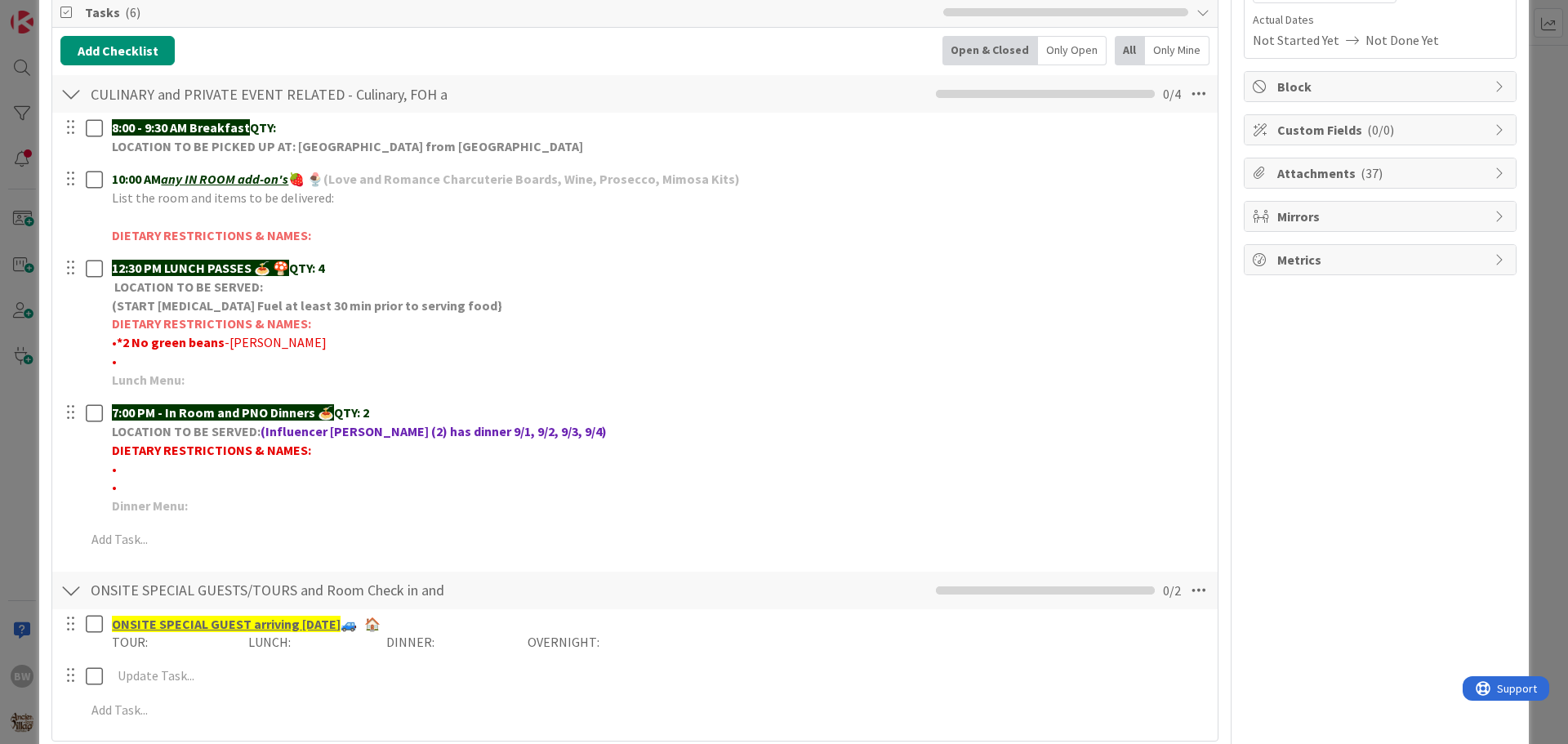
scroll to position [0, 0]
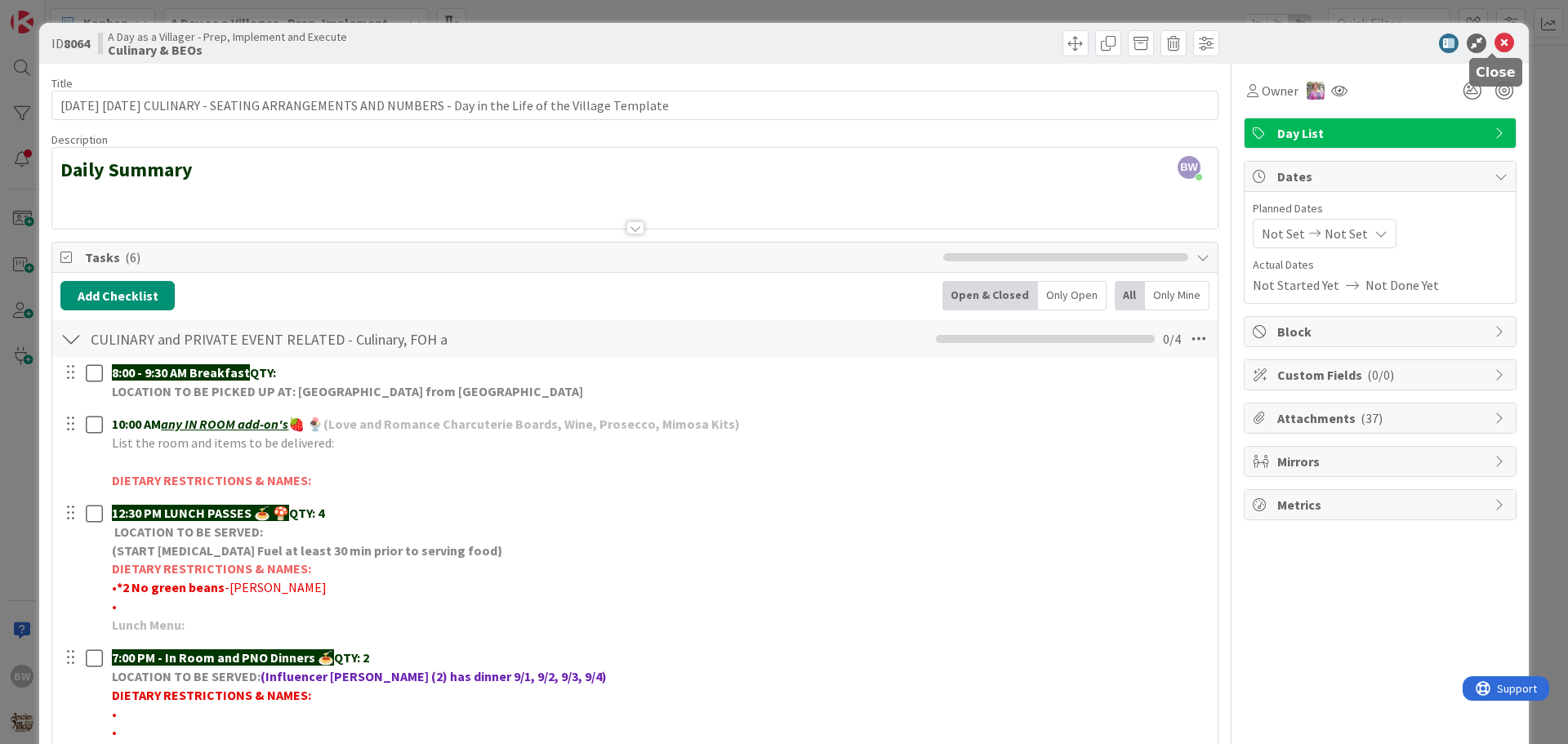
click at [1495, 45] on icon at bounding box center [1504, 43] width 19 height 19
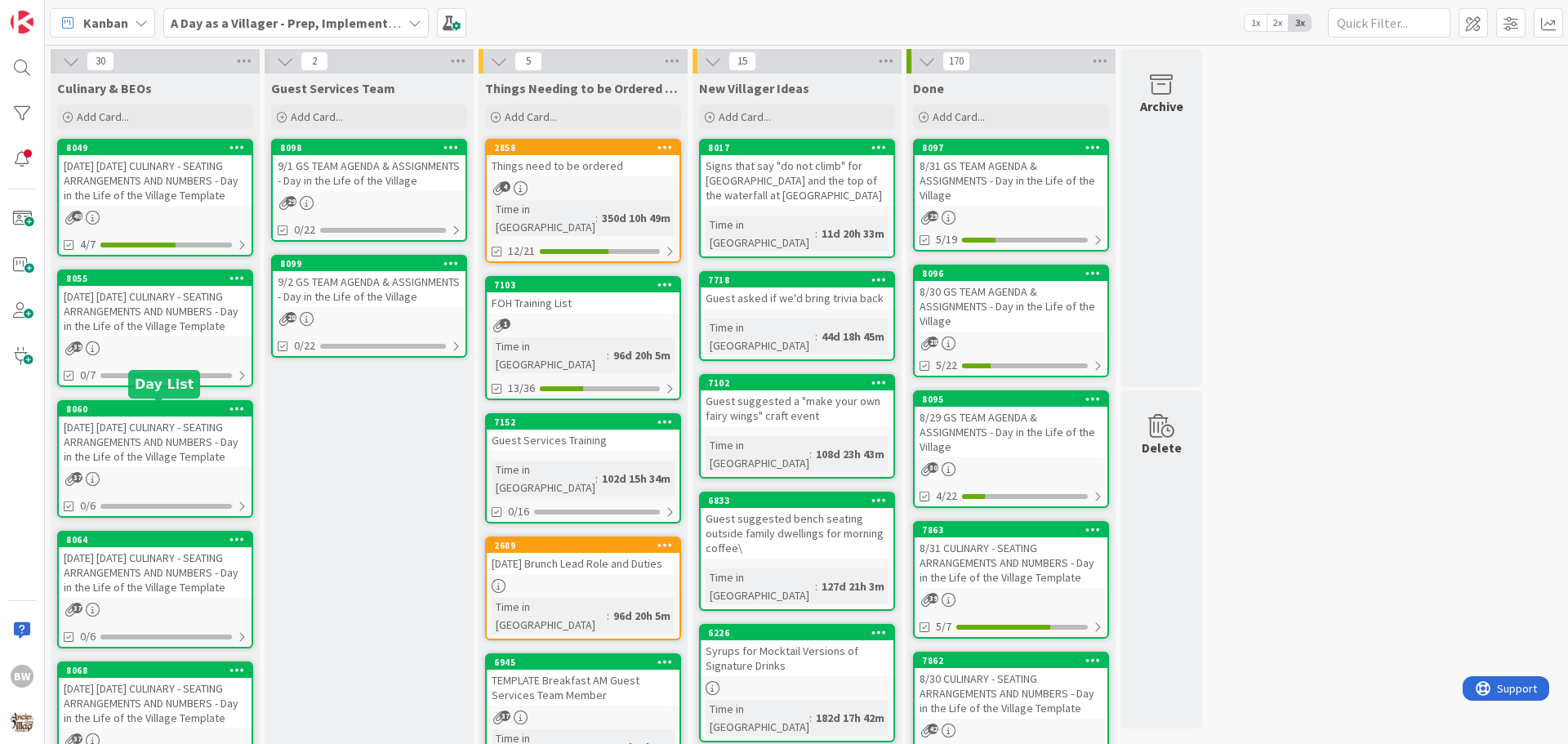
click at [140, 406] on div "8060" at bounding box center [158, 409] width 185 height 12
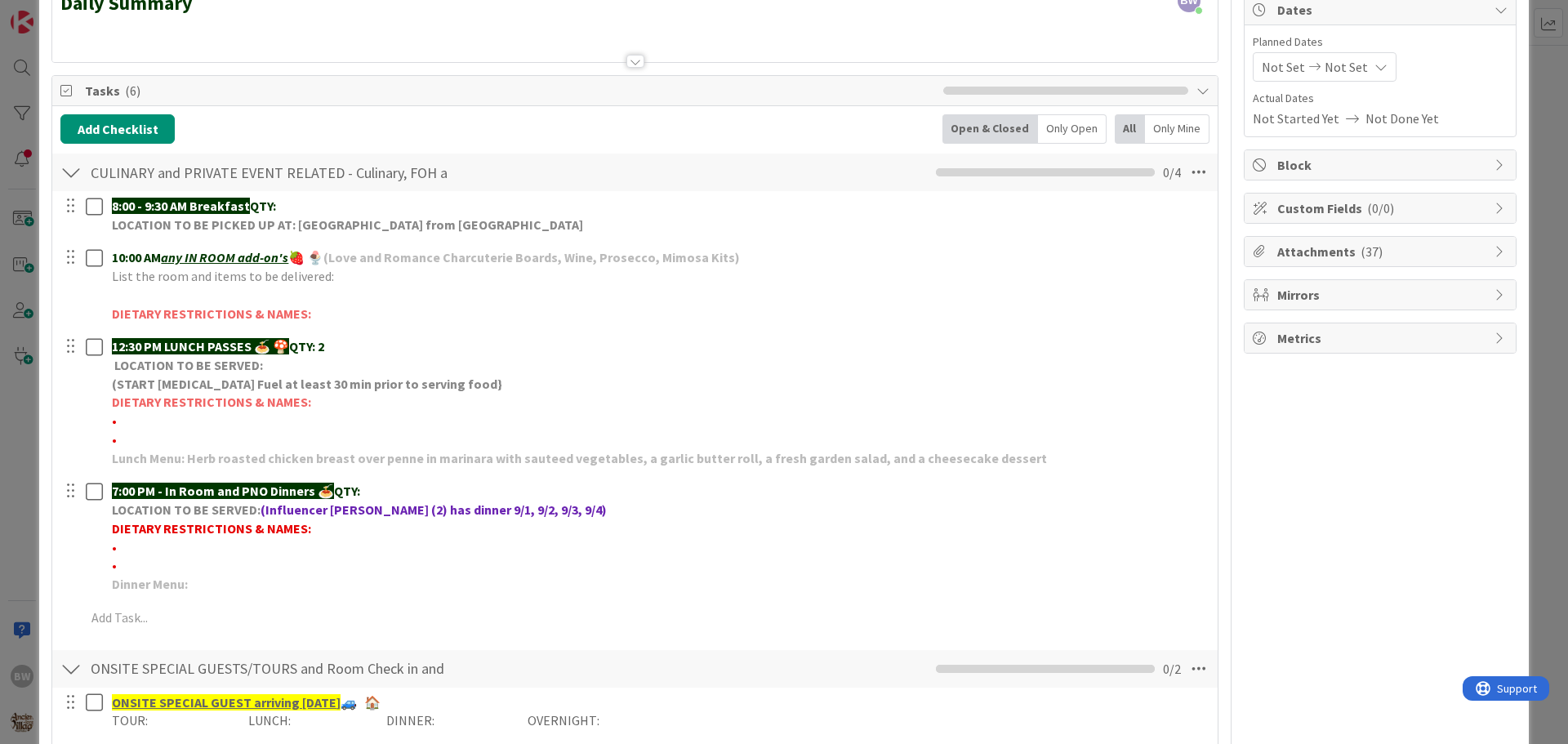
scroll to position [408, 0]
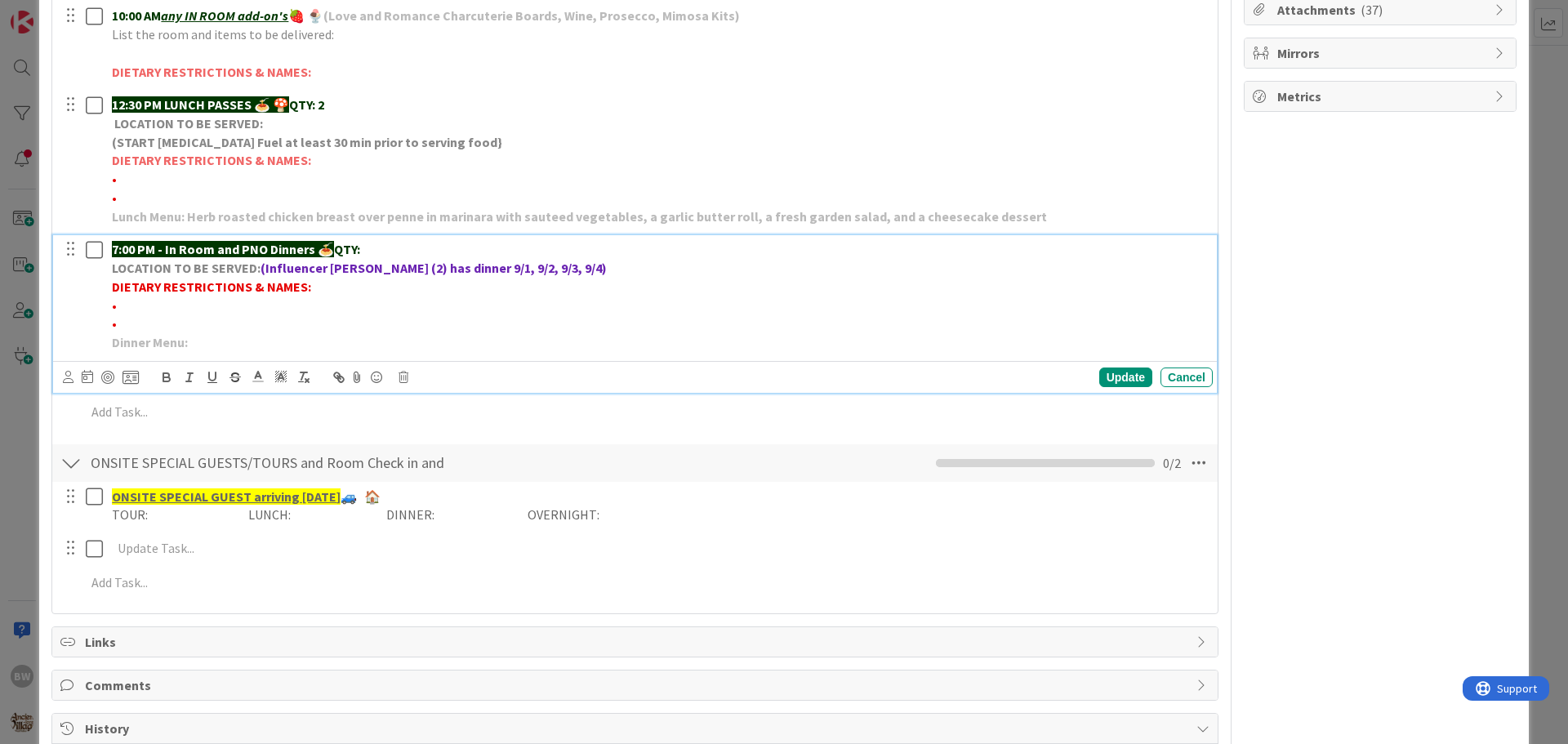
click at [375, 245] on p "7:00 PM - In Room and PNO Dinners 🍝 QTY:" at bounding box center [659, 249] width 1095 height 19
click at [1110, 381] on div "Update" at bounding box center [1126, 376] width 53 height 19
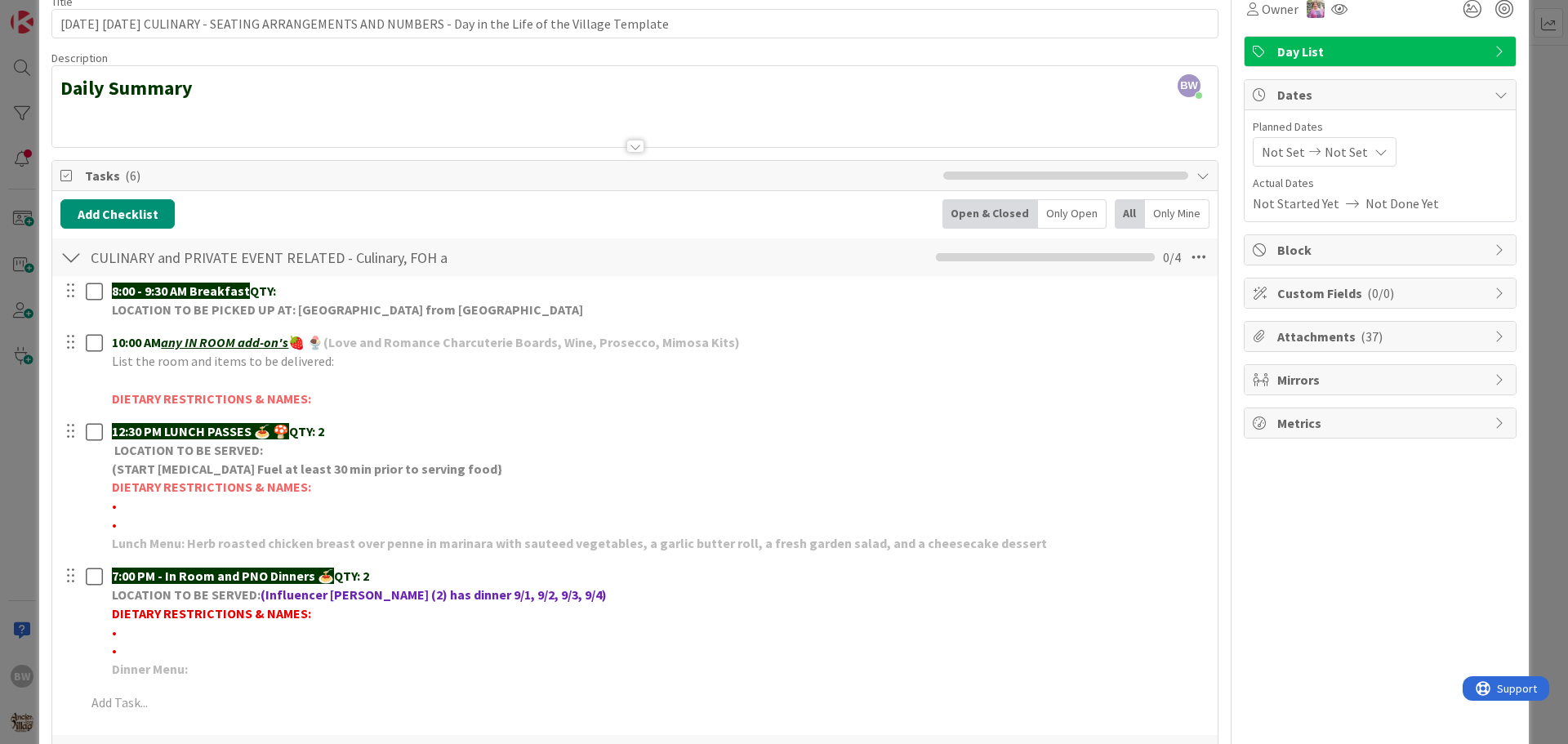
scroll to position [0, 0]
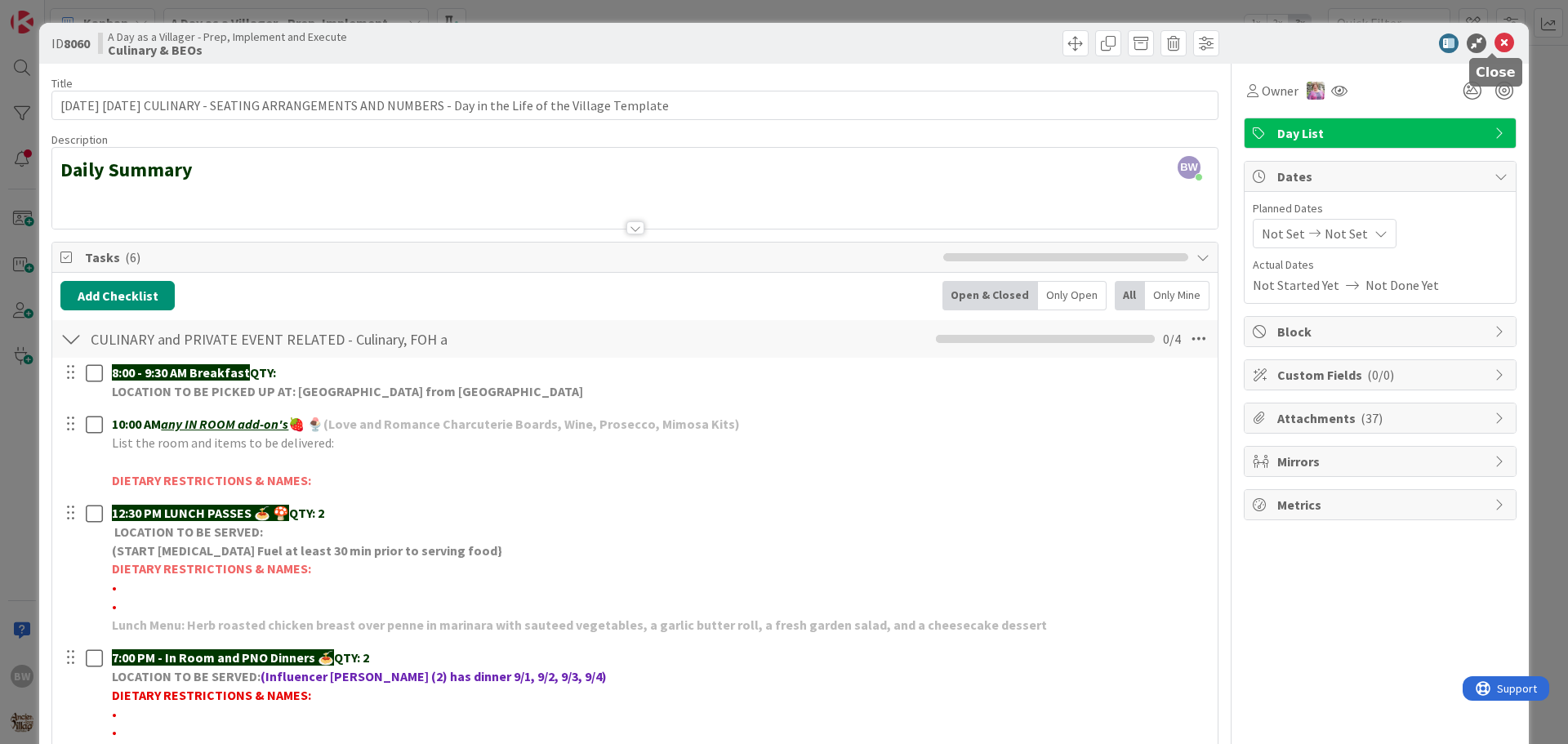
click at [1495, 35] on icon at bounding box center [1504, 43] width 19 height 19
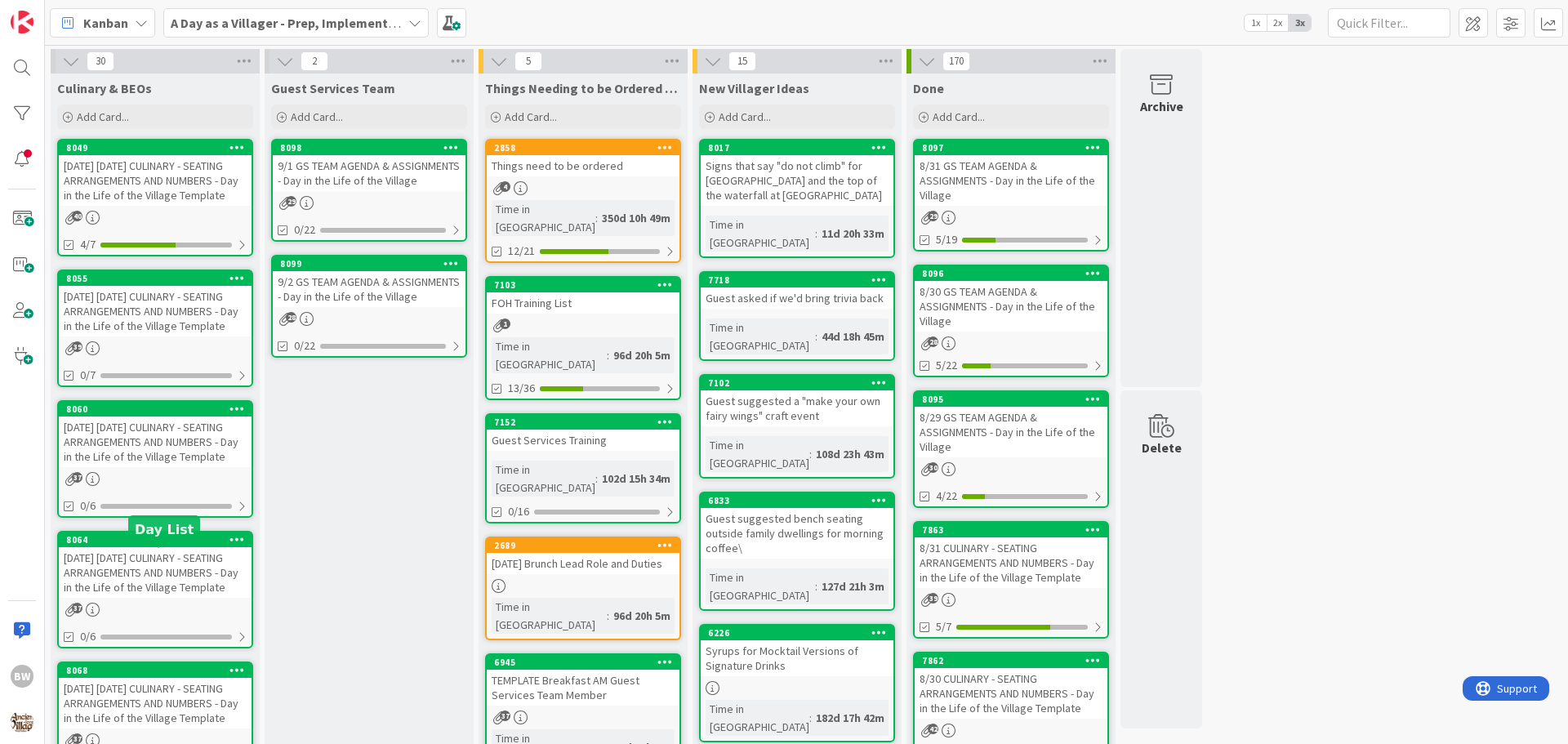
click at [153, 545] on div "8064" at bounding box center [158, 540] width 185 height 12
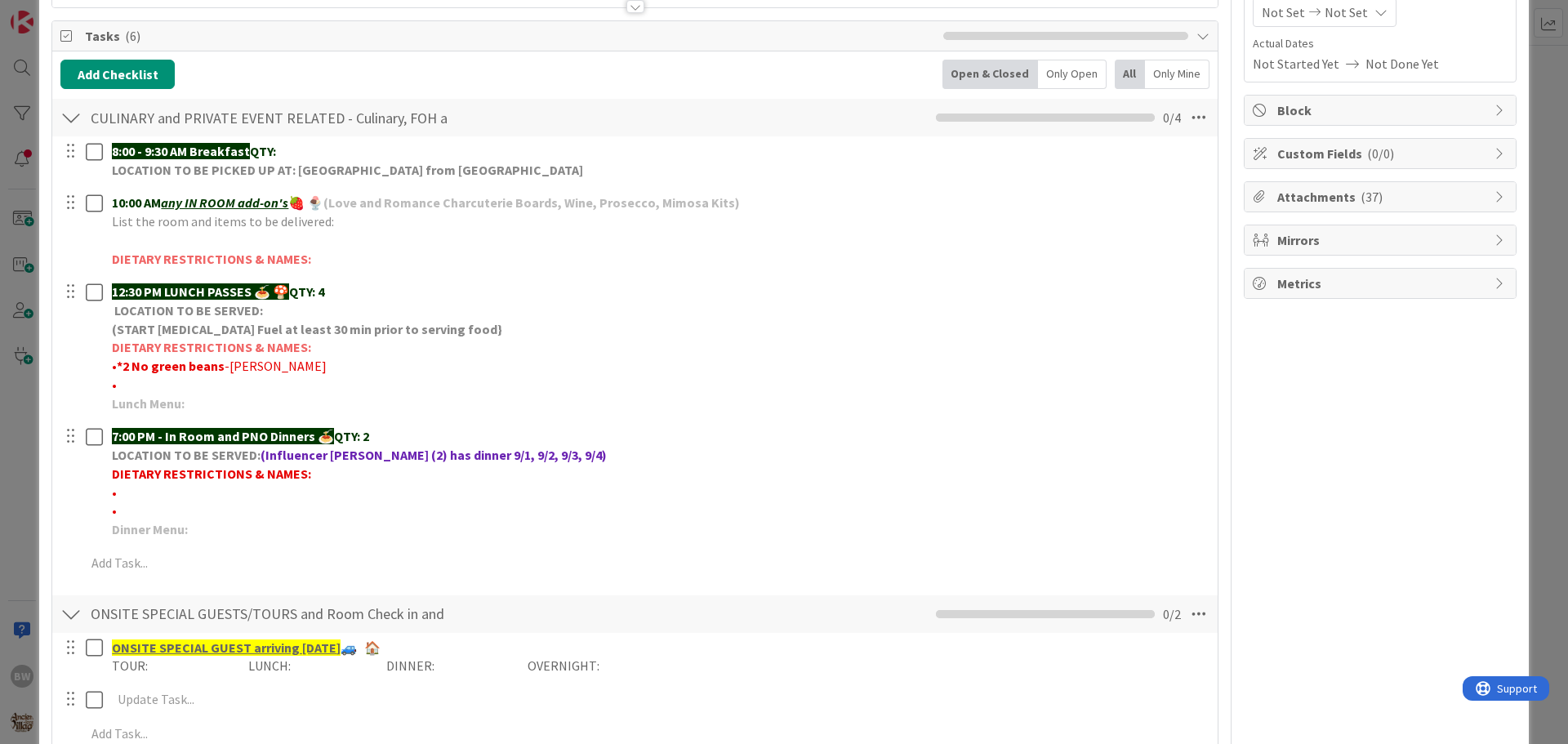
scroll to position [245, 0]
